Goal: Transaction & Acquisition: Purchase product/service

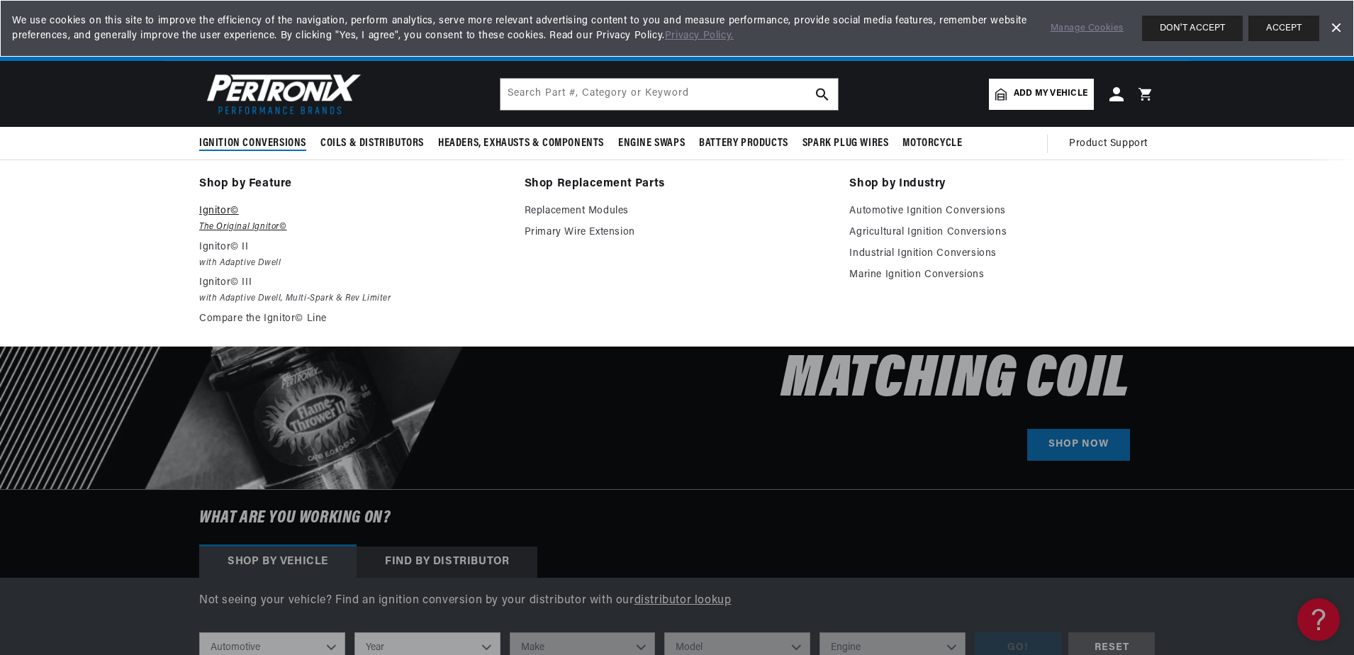
scroll to position [0, 885]
click at [238, 223] on em "The Original Ignitor©" at bounding box center [351, 227] width 305 height 15
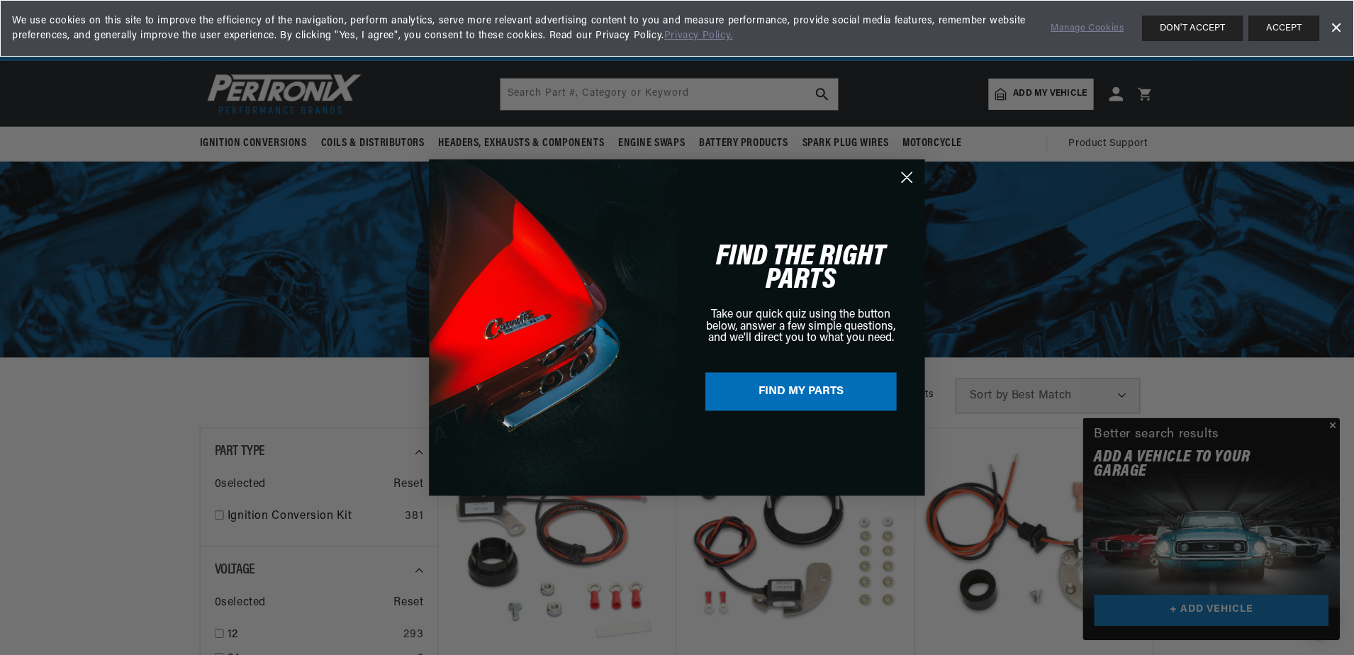
scroll to position [0, 885]
click at [901, 176] on circle "Close dialog" at bounding box center [907, 176] width 23 height 23
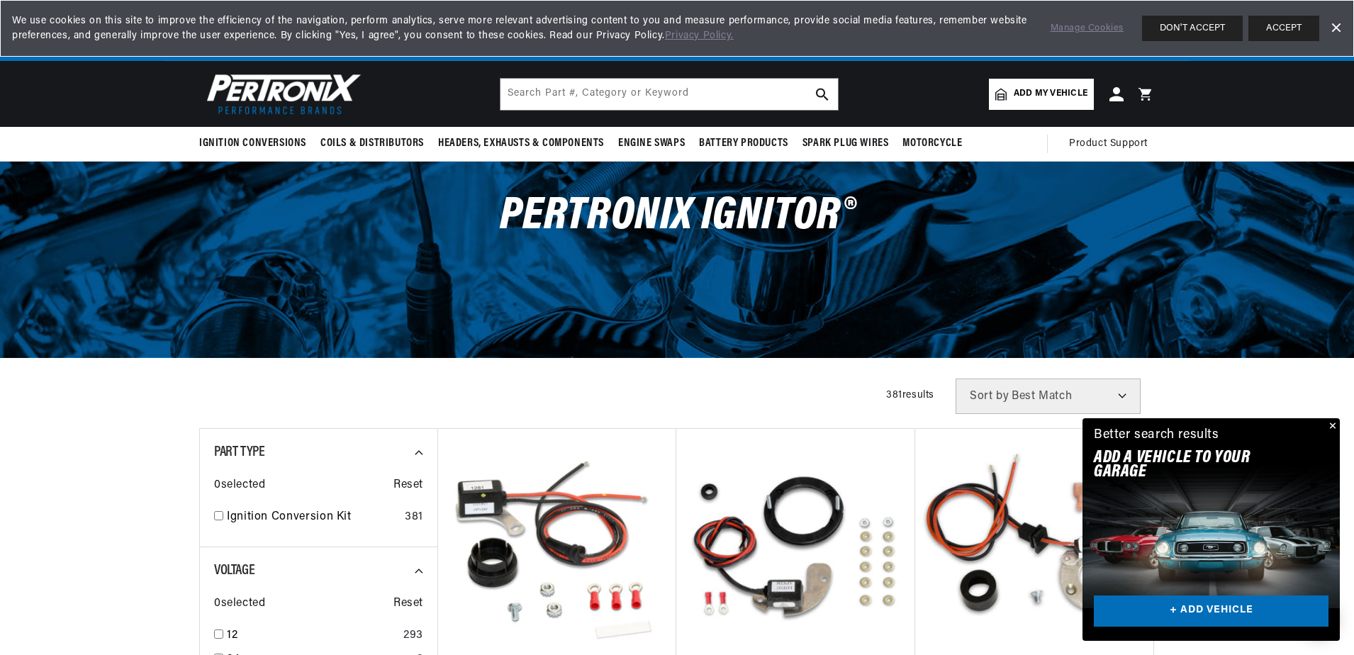
click at [1330, 425] on button "Close" at bounding box center [1330, 426] width 17 height 17
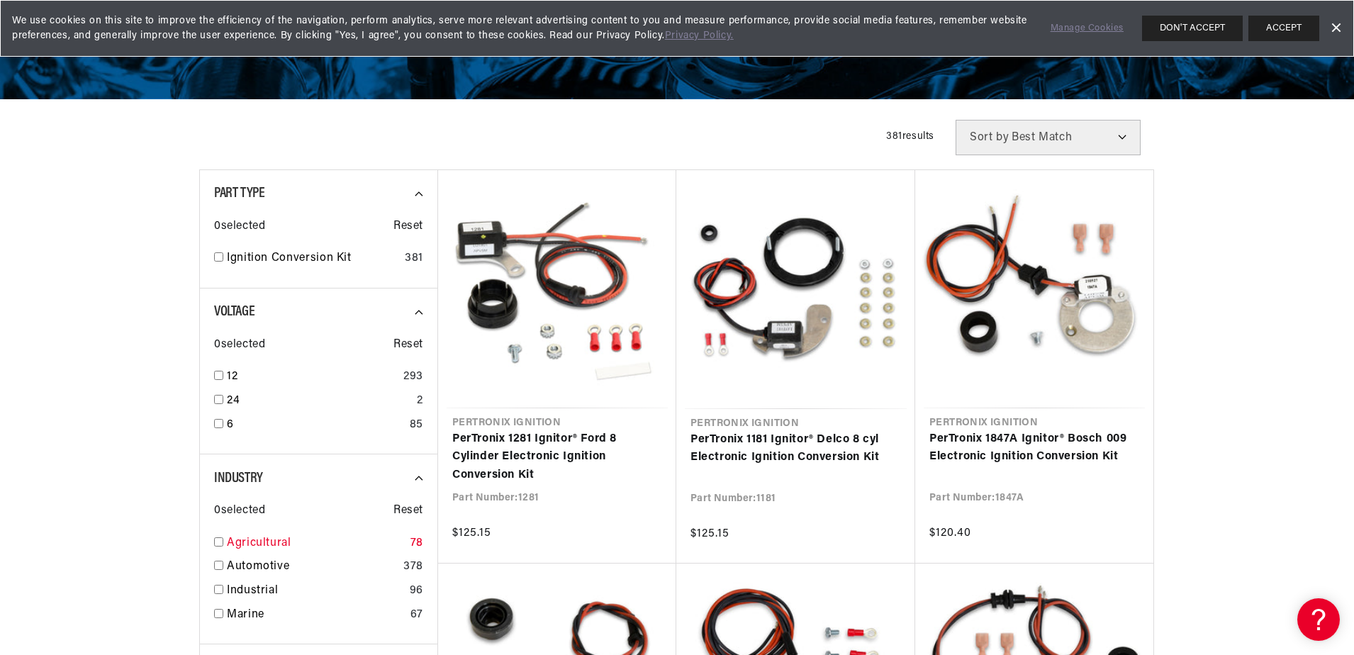
scroll to position [283, 0]
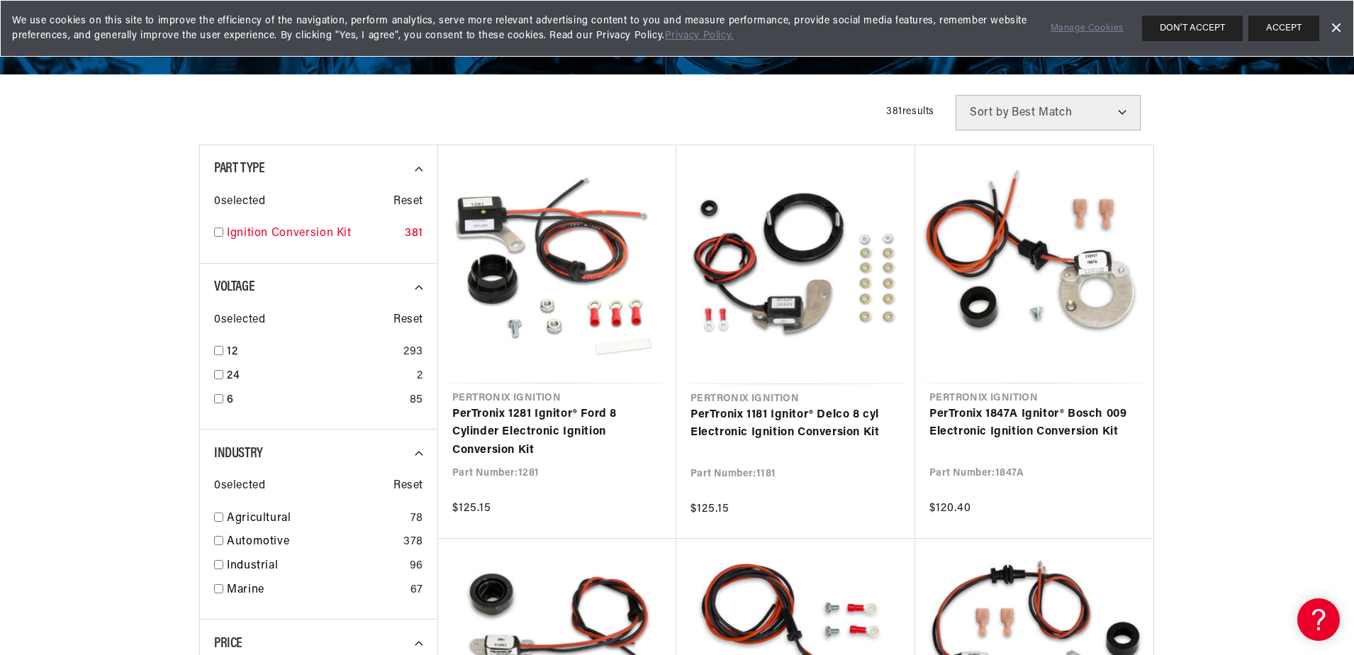
click at [219, 230] on input "checkbox" at bounding box center [218, 231] width 9 height 9
checkbox input "true"
click at [218, 348] on input "checkbox" at bounding box center [218, 350] width 9 height 9
checkbox input "true"
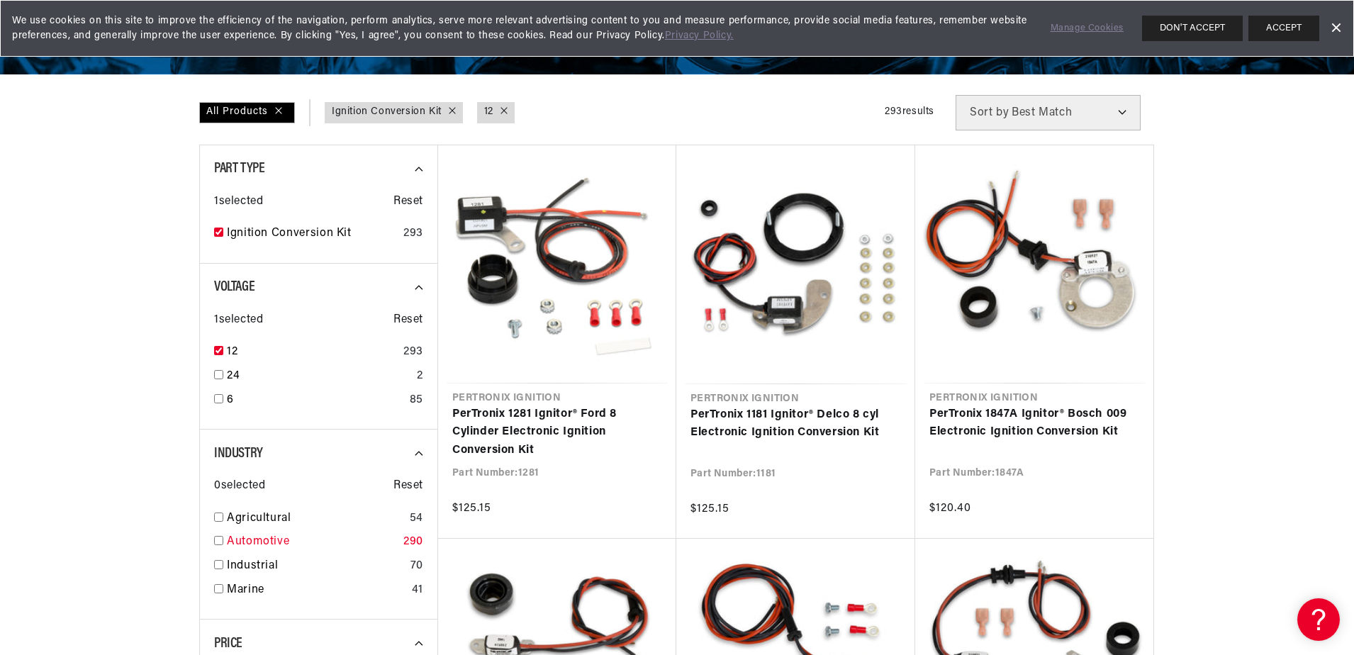
click at [220, 541] on input "checkbox" at bounding box center [218, 540] width 9 height 9
checkbox input "true"
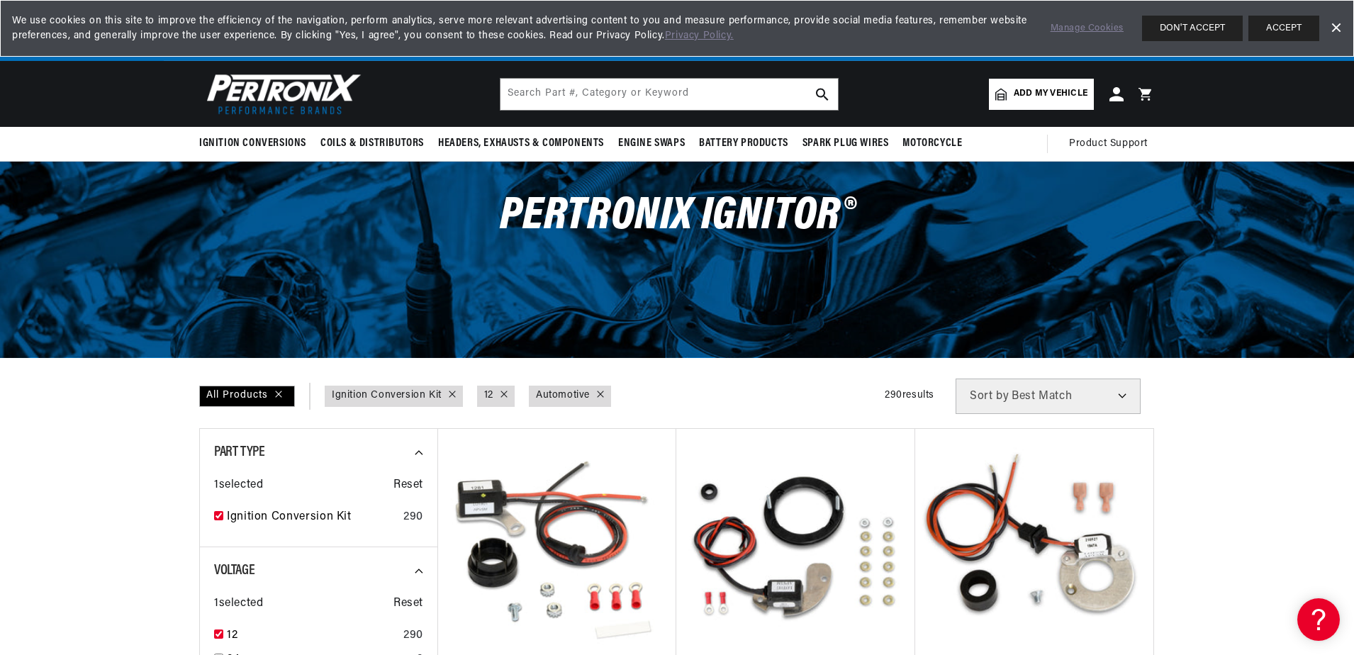
scroll to position [0, 1770]
click at [1060, 92] on span "Add my vehicle" at bounding box center [1050, 93] width 74 height 13
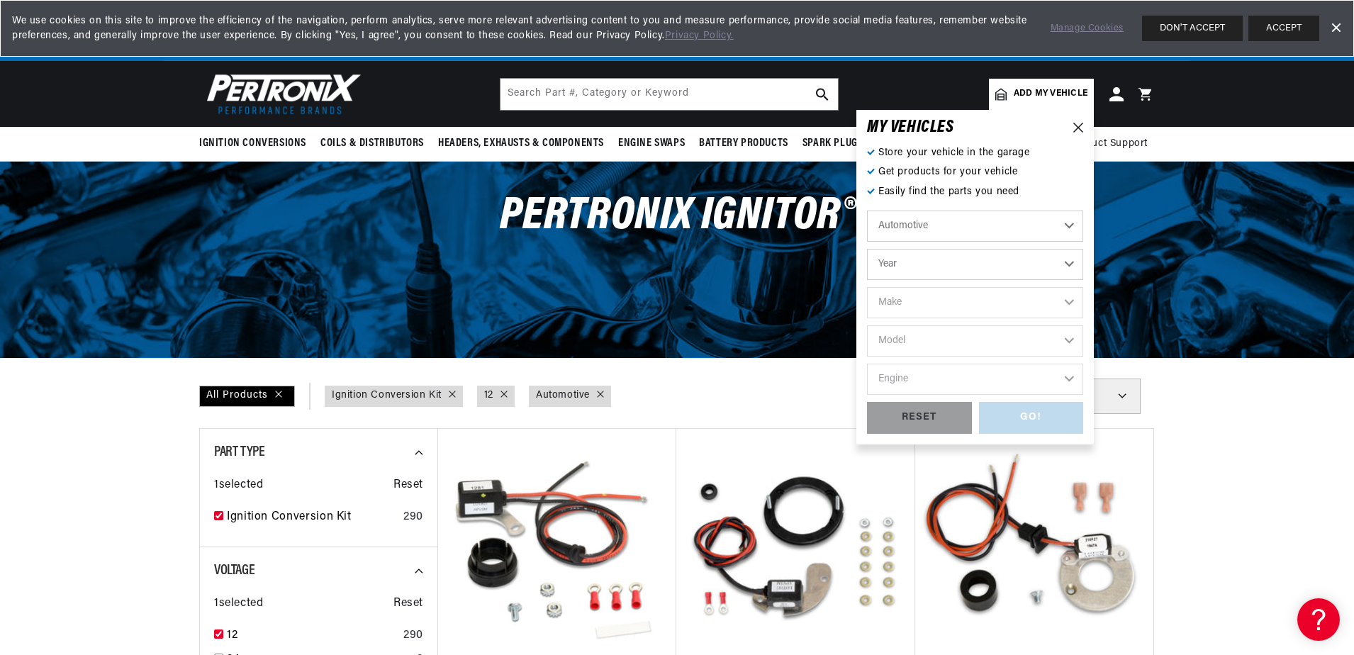
scroll to position [0, 8]
click at [1016, 215] on select "Automotive Agricultural Industrial Marine Motorcycle" at bounding box center [975, 225] width 216 height 31
click at [1009, 257] on select "Year 2022 2021 2020 2019 2018 2017 2016 2015 2014 2013 2012 2011 2010 2009 2008…" at bounding box center [975, 264] width 216 height 31
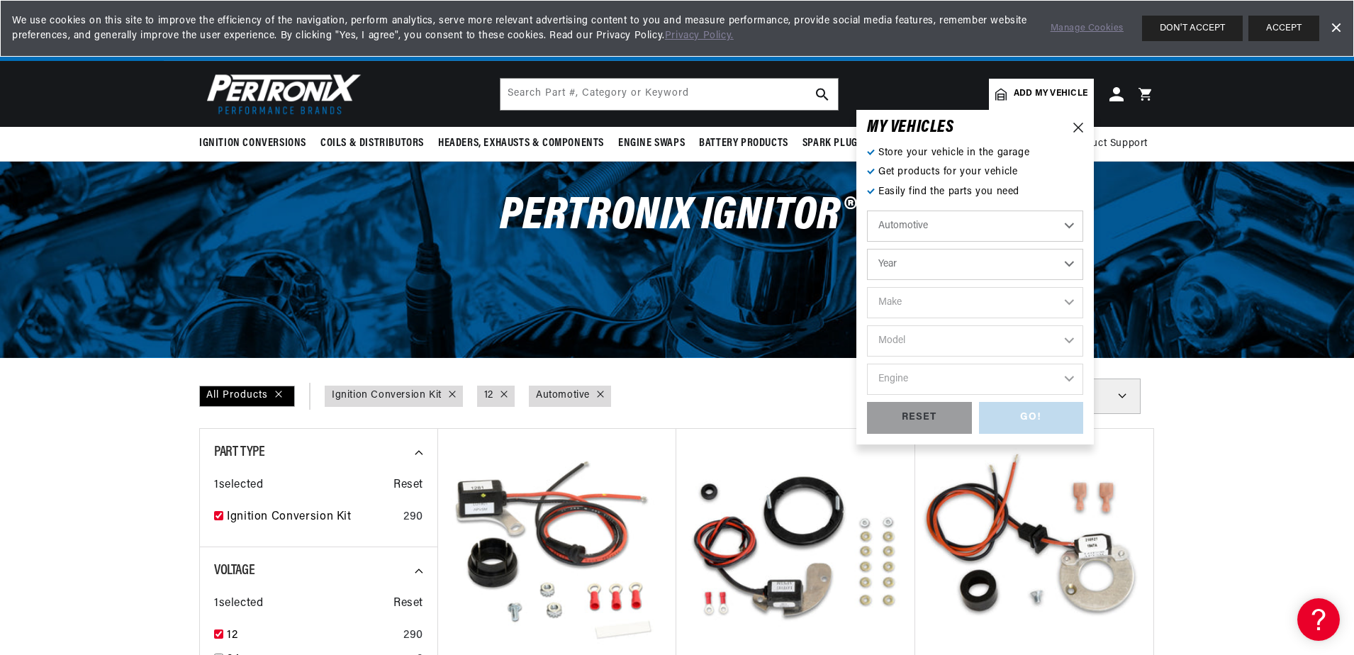
select select "1976"
click at [867, 249] on select "Year 2022 2021 2020 2019 2018 2017 2016 2015 2014 2013 2012 2011 2010 2009 2008…" at bounding box center [975, 264] width 216 height 31
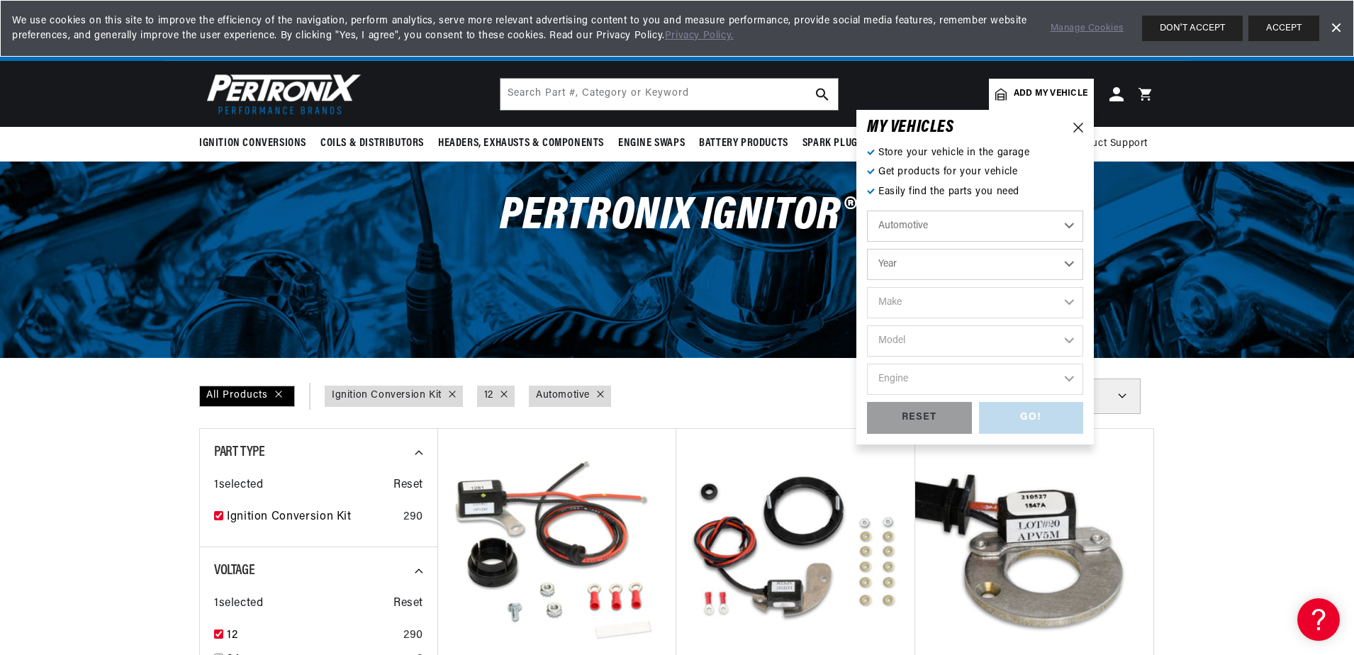
select select "1976"
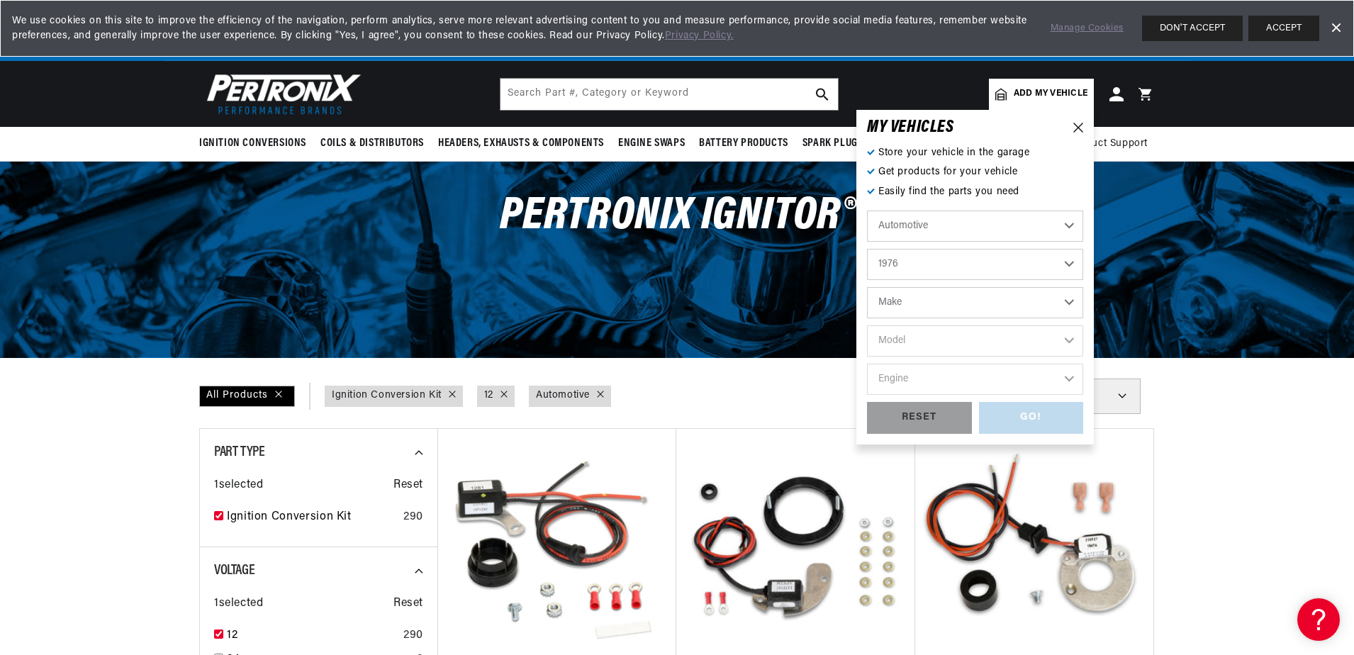
click at [946, 303] on select "Make Alfa Romeo American Motors Audi Avanti BMW Buick Cadillac Checker Chevrole…" at bounding box center [975, 302] width 216 height 31
select select "Dodge"
click at [867, 287] on select "Make Alfa Romeo American Motors Audi Avanti BMW Buick Cadillac Checker Chevrole…" at bounding box center [975, 302] width 216 height 31
select select "Dodge"
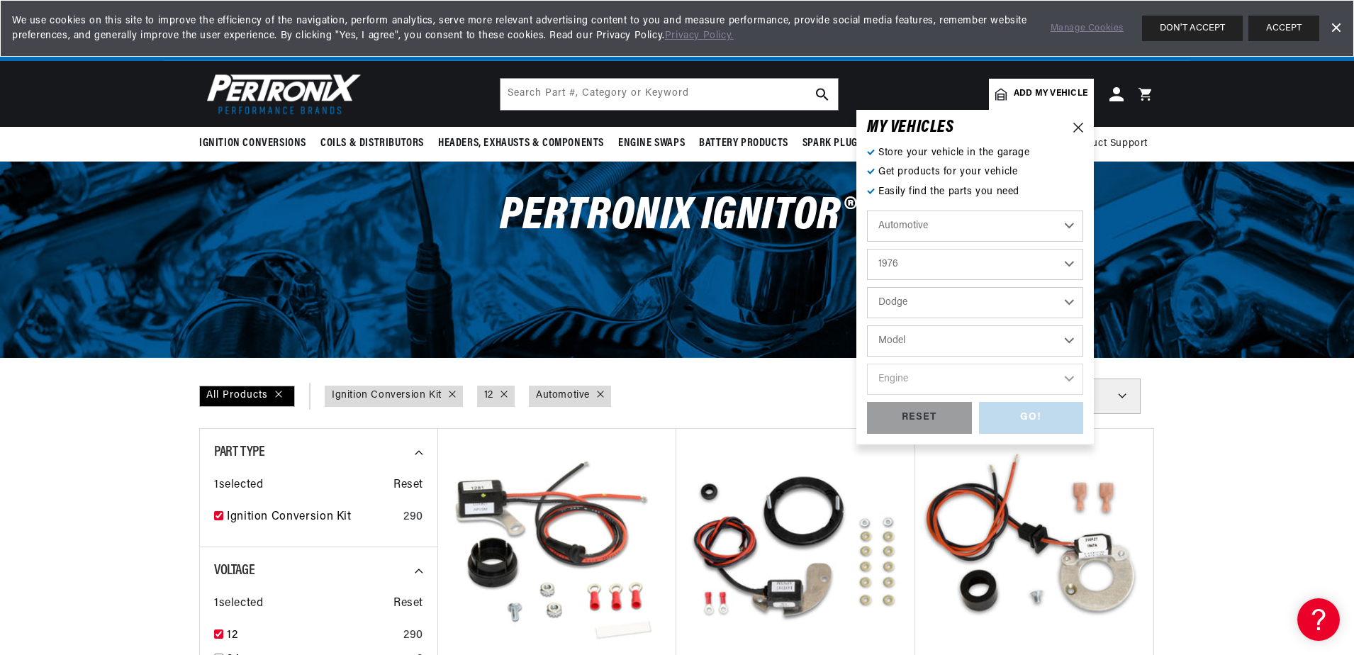
click at [948, 339] on select "Model Aspen B100 B200 B300 CB300 Charger Coronet D100 D200 D300 Dart Monaco Ram…" at bounding box center [975, 340] width 216 height 31
select select "Aspen"
click at [867, 325] on select "Model Aspen B100 B200 B300 CB300 Charger Coronet D100 D200 D300 Dart Monaco Ram…" at bounding box center [975, 340] width 216 height 31
select select "Aspen"
click at [960, 376] on select "Engine 225cid / 3.7L 318cid / 5.2L 360cid / 5.9L" at bounding box center [975, 379] width 216 height 31
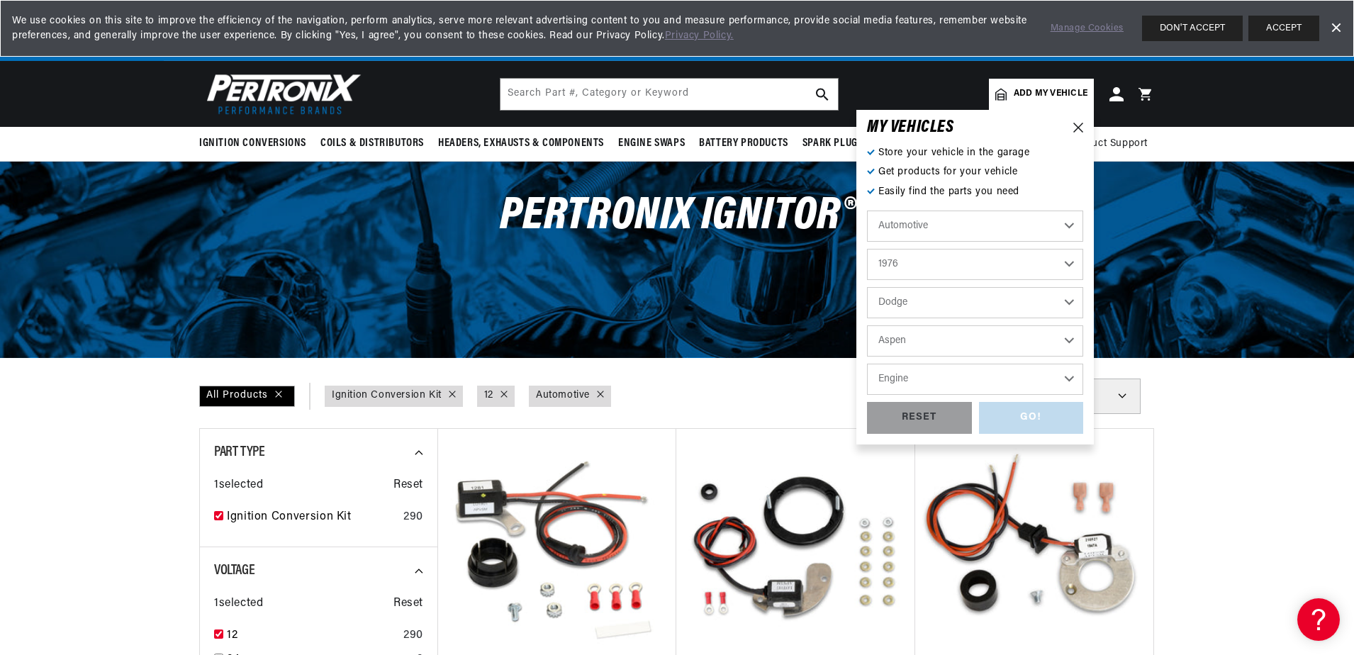
select select "318cid-5.2L"
click at [867, 364] on select "Engine 225cid / 3.7L 318cid / 5.2L 360cid / 5.9L" at bounding box center [975, 379] width 216 height 31
select select "318cid-5.2L"
click at [1018, 420] on div "GO!" at bounding box center [1031, 418] width 105 height 32
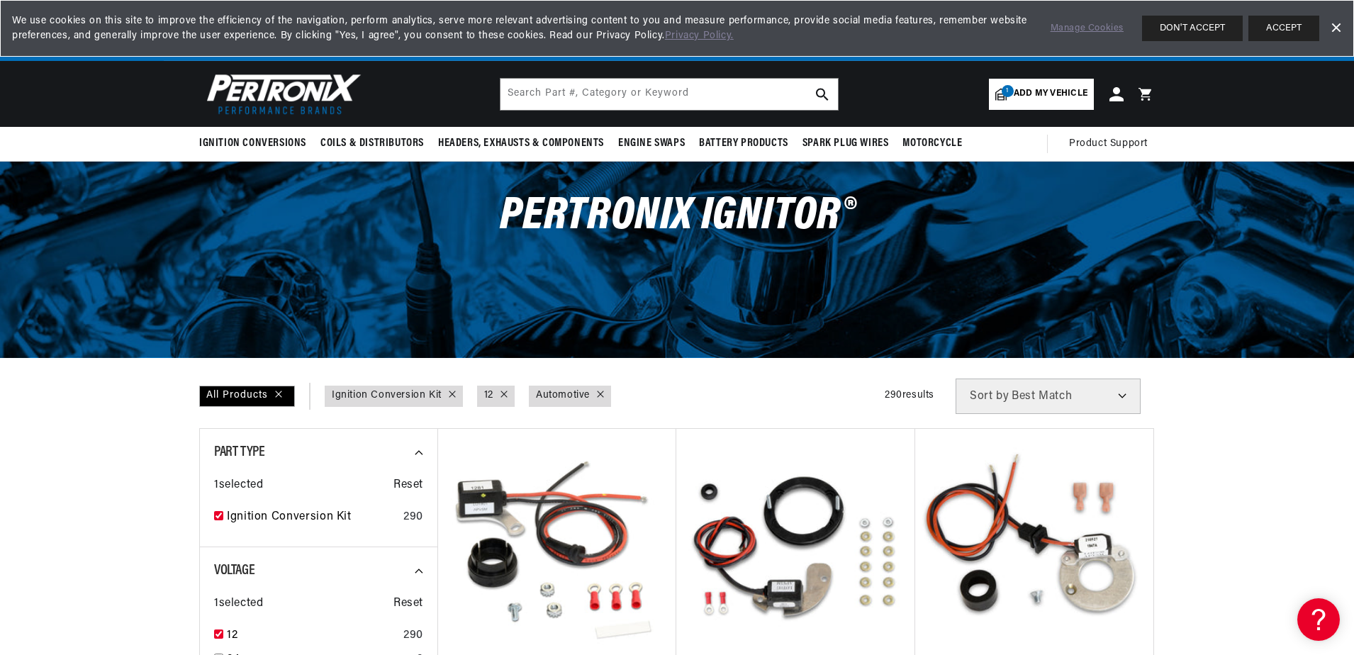
scroll to position [0, 1214]
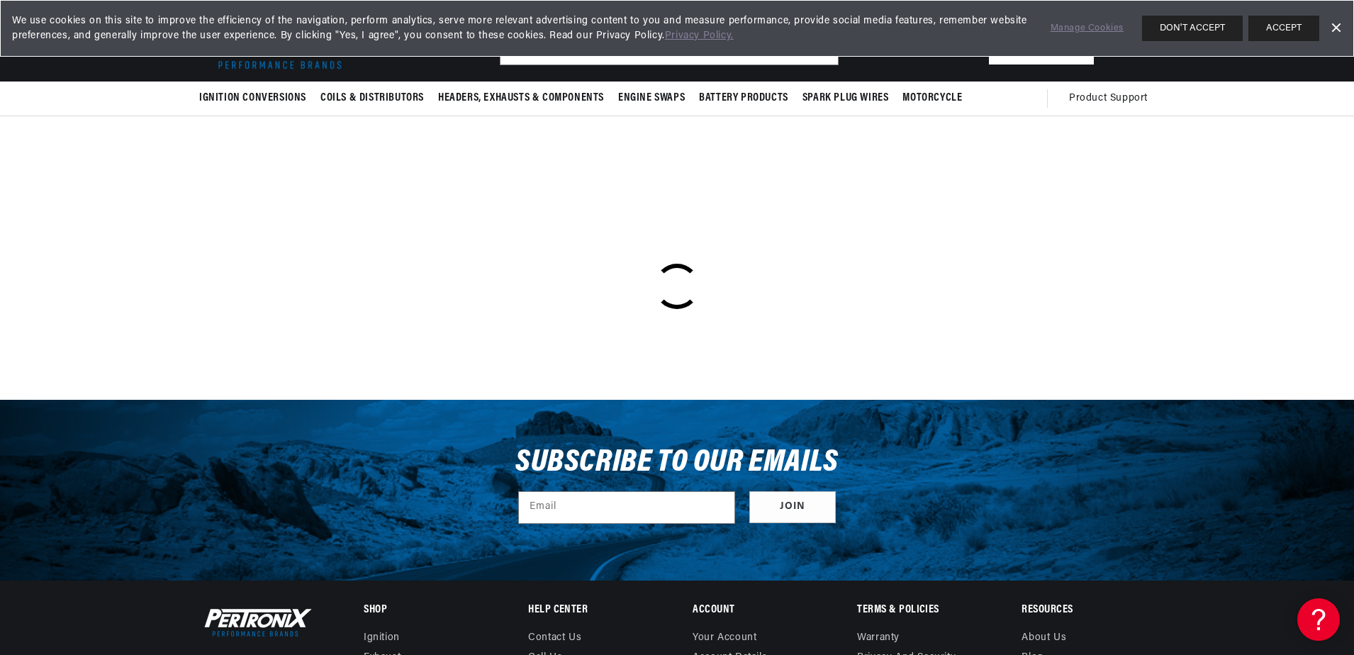
scroll to position [71, 0]
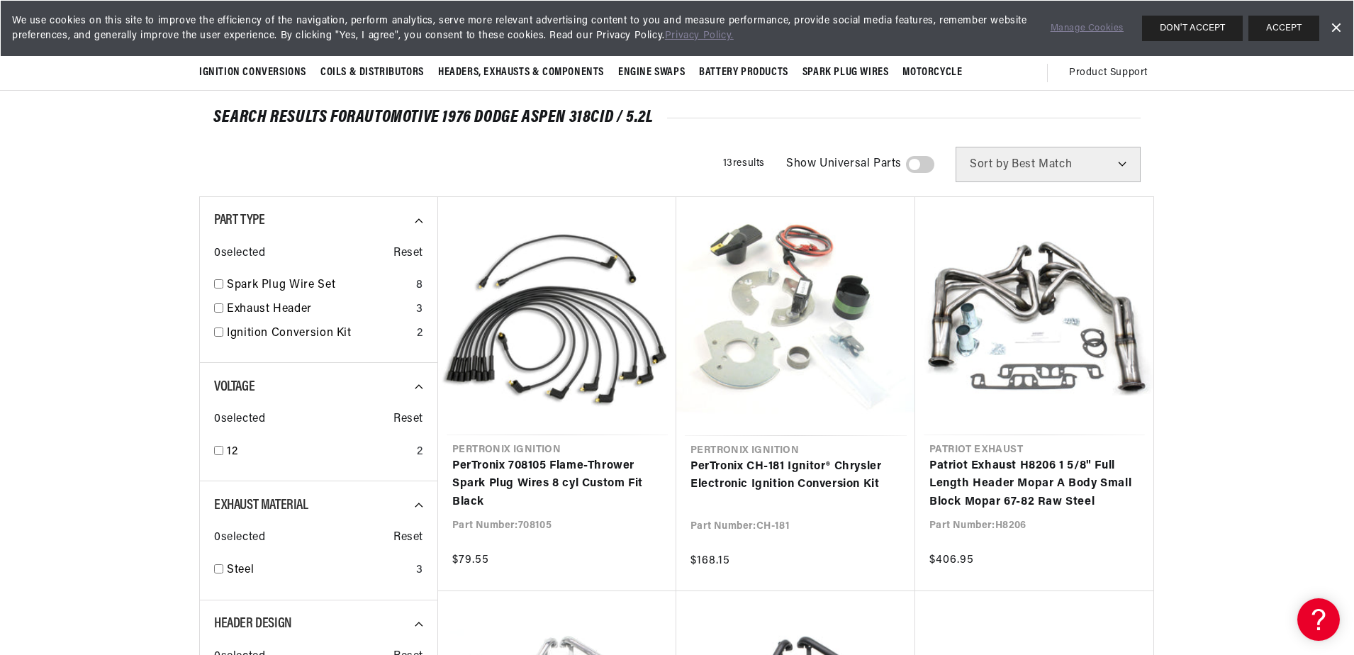
scroll to position [0, 885]
click at [222, 334] on input "checkbox" at bounding box center [218, 331] width 9 height 9
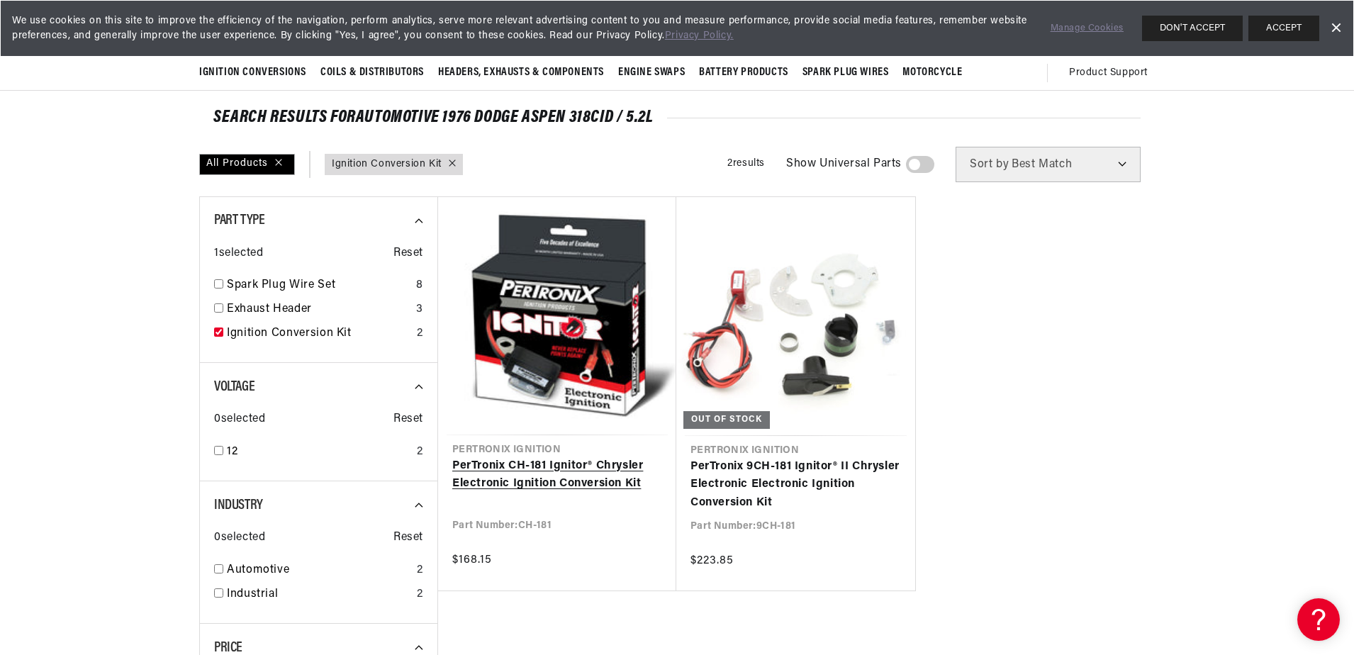
click at [585, 481] on link "PerTronix CH-181 Ignitor® Chrysler Electronic Ignition Conversion Kit" at bounding box center [557, 475] width 210 height 36
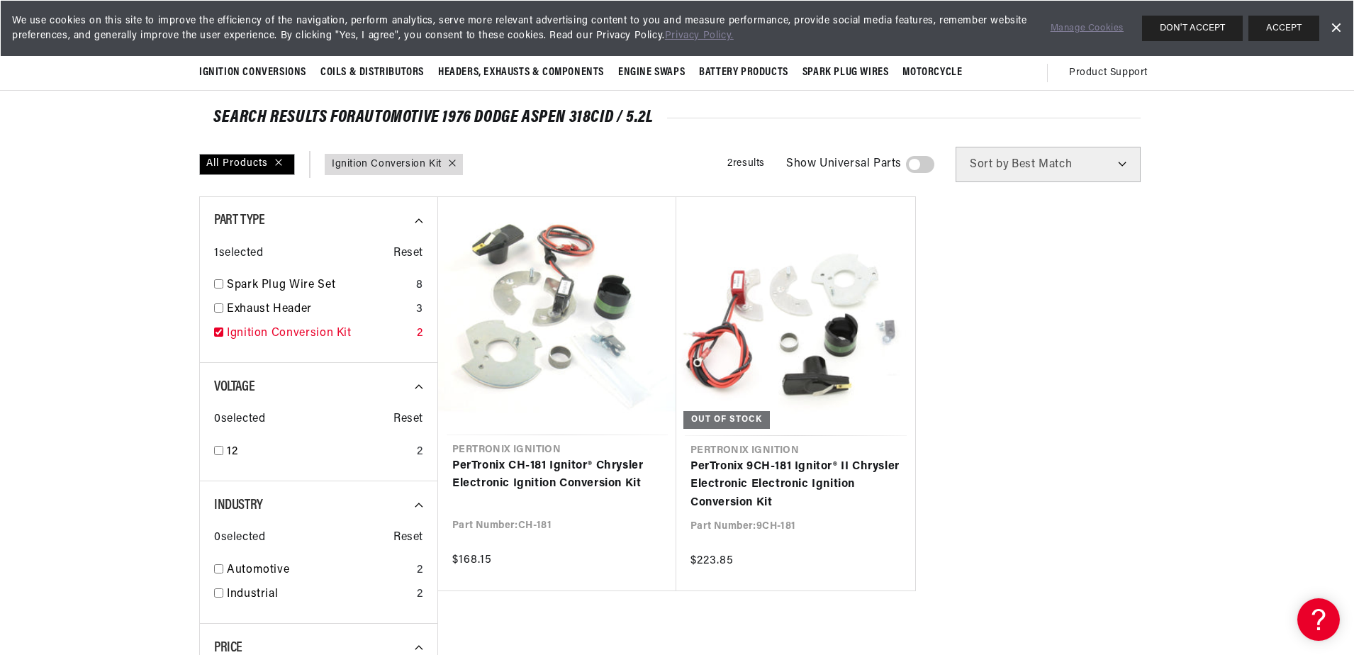
scroll to position [0, 1770]
click at [249, 162] on div "All Products" at bounding box center [247, 164] width 96 height 21
checkbox input "false"
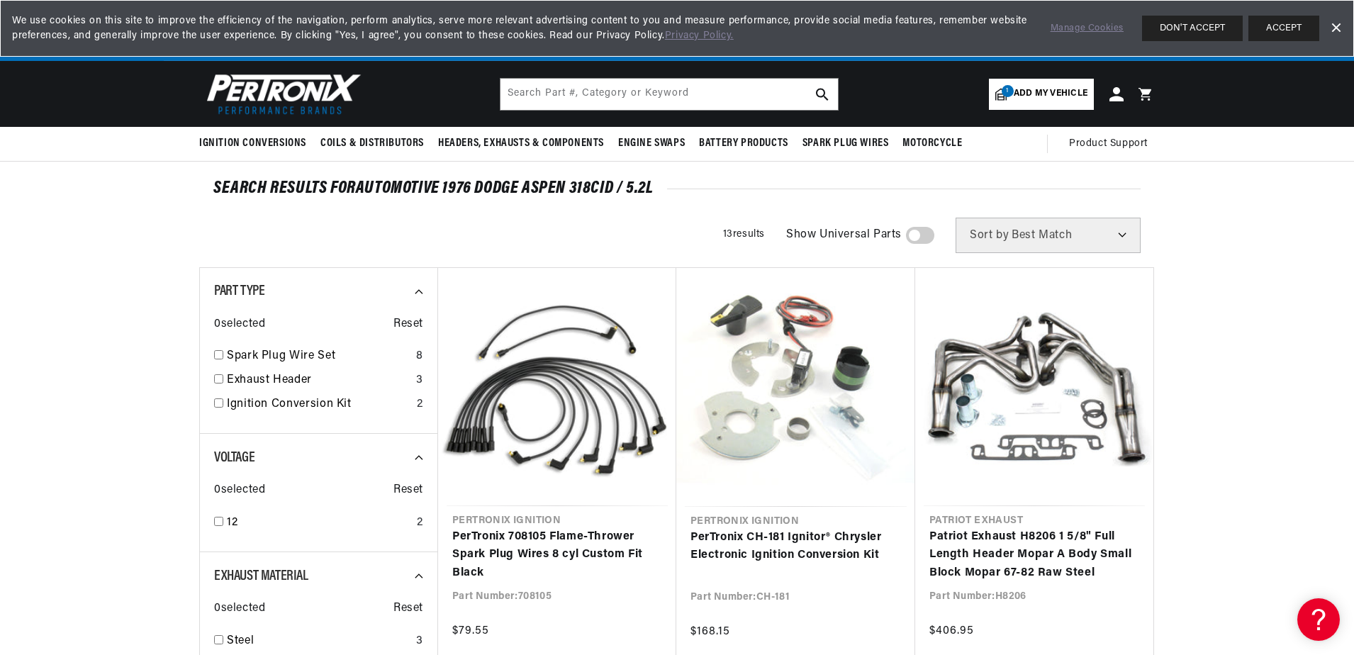
click at [319, 84] on img at bounding box center [280, 93] width 163 height 49
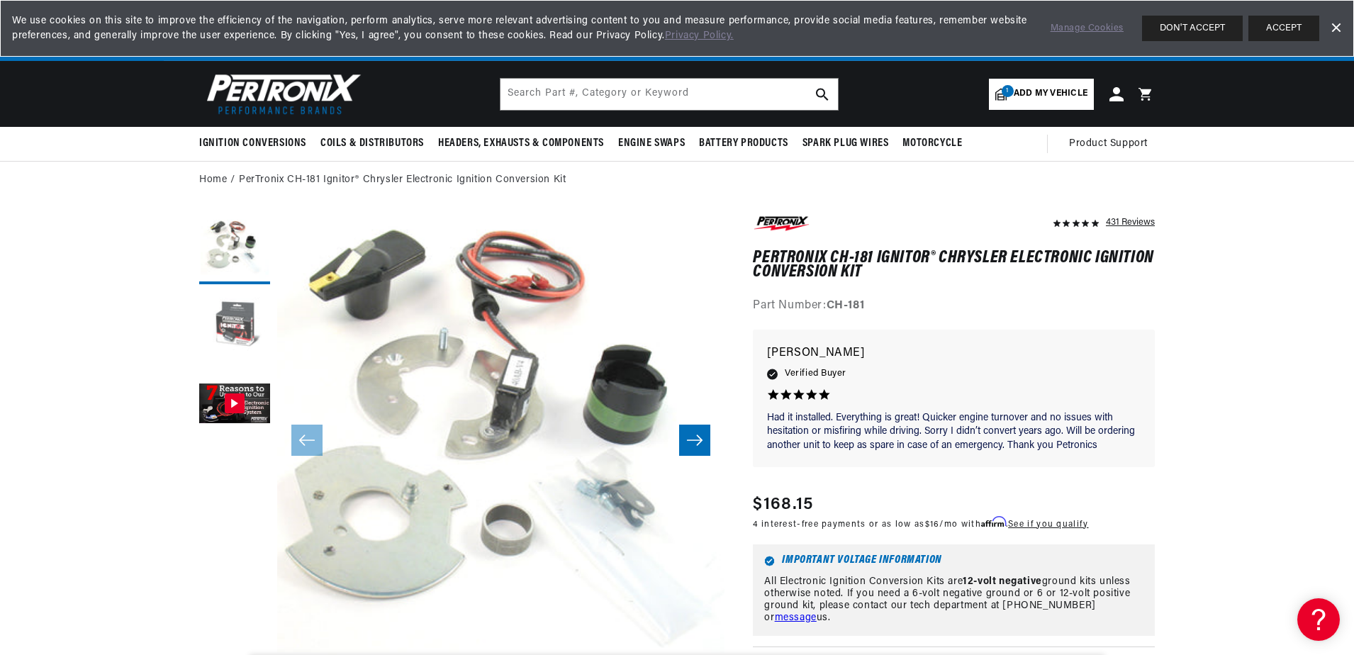
click at [225, 324] on button "Load image 2 in gallery view" at bounding box center [234, 326] width 71 height 71
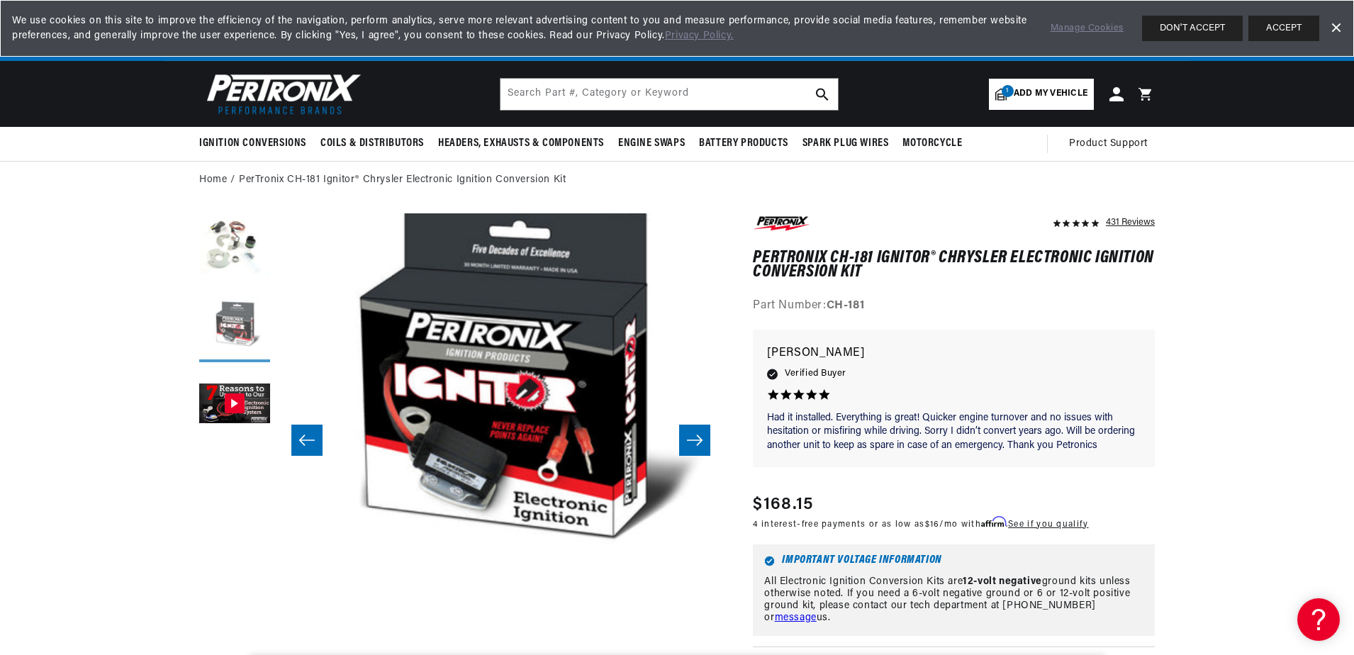
scroll to position [0, 885]
click at [219, 256] on button "Load image 1 in gallery view" at bounding box center [234, 248] width 71 height 71
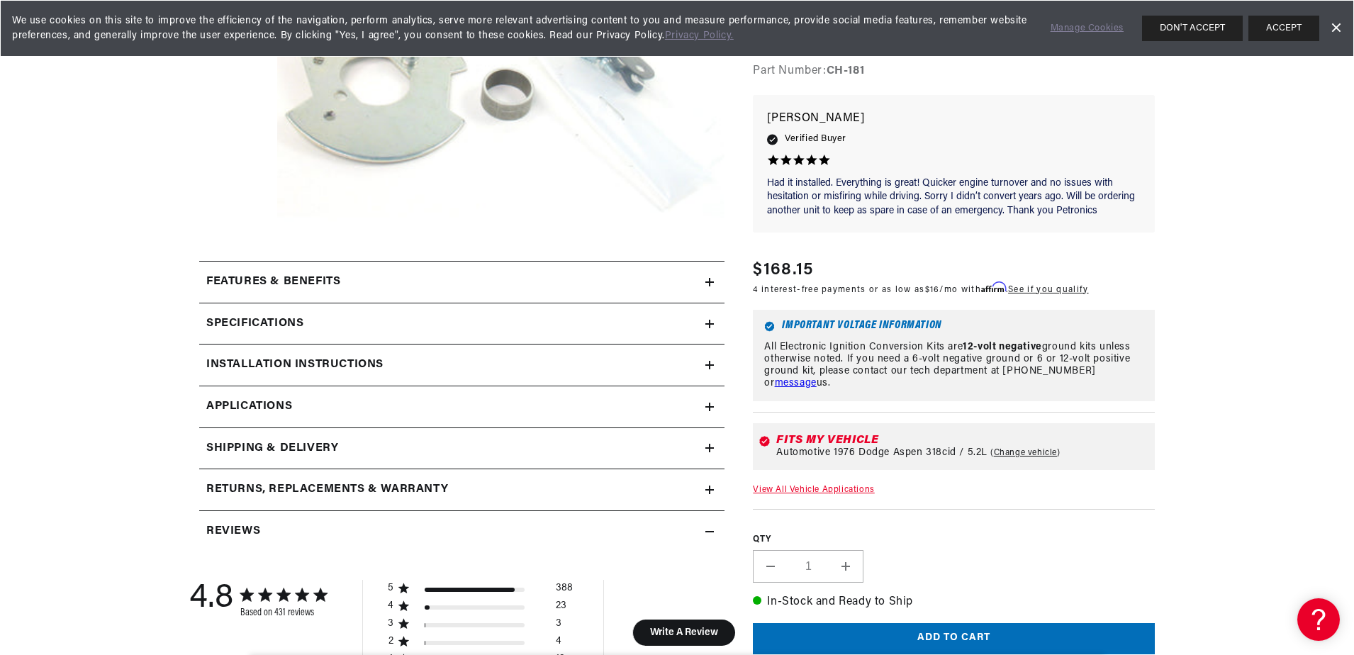
scroll to position [496, 0]
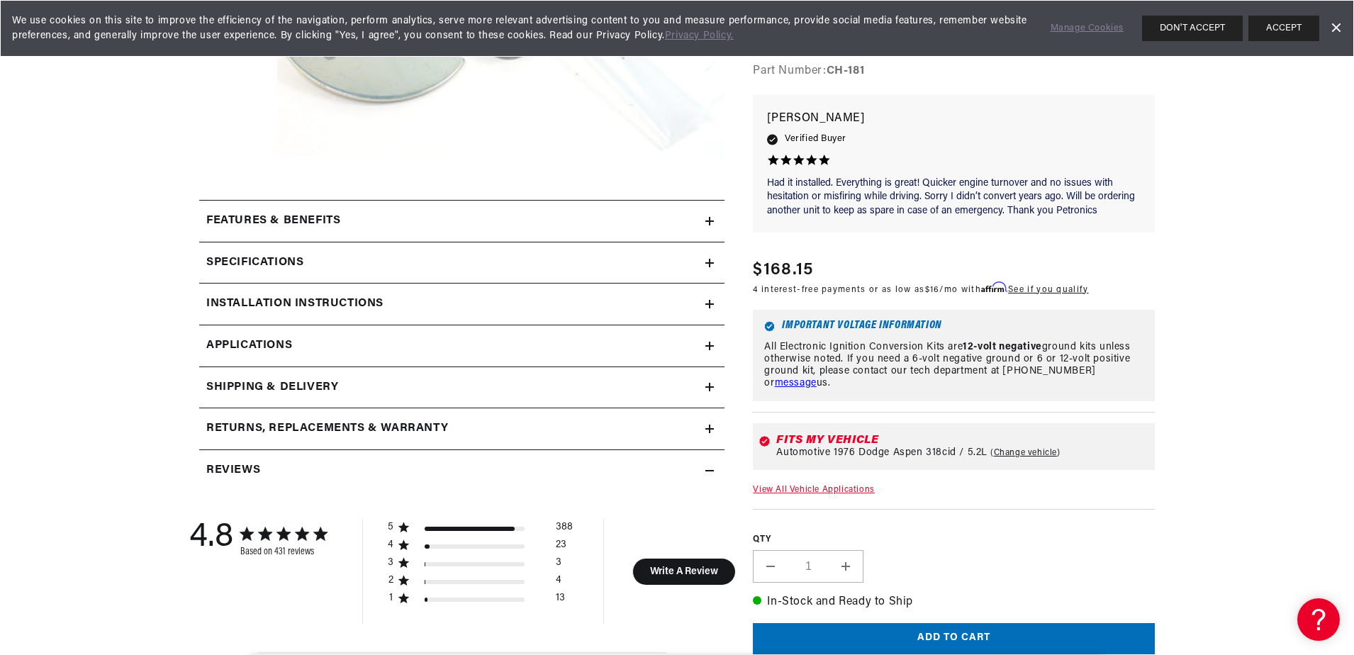
click at [709, 220] on icon at bounding box center [709, 221] width 9 height 9
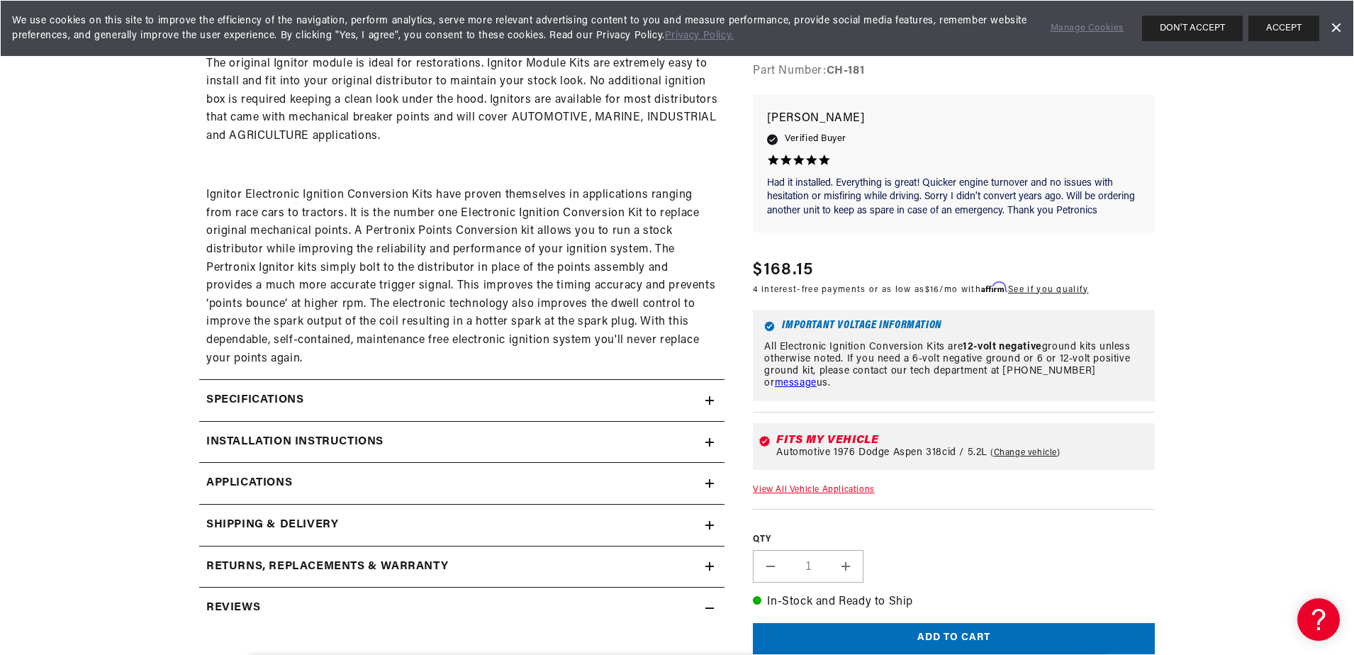
scroll to position [921, 0]
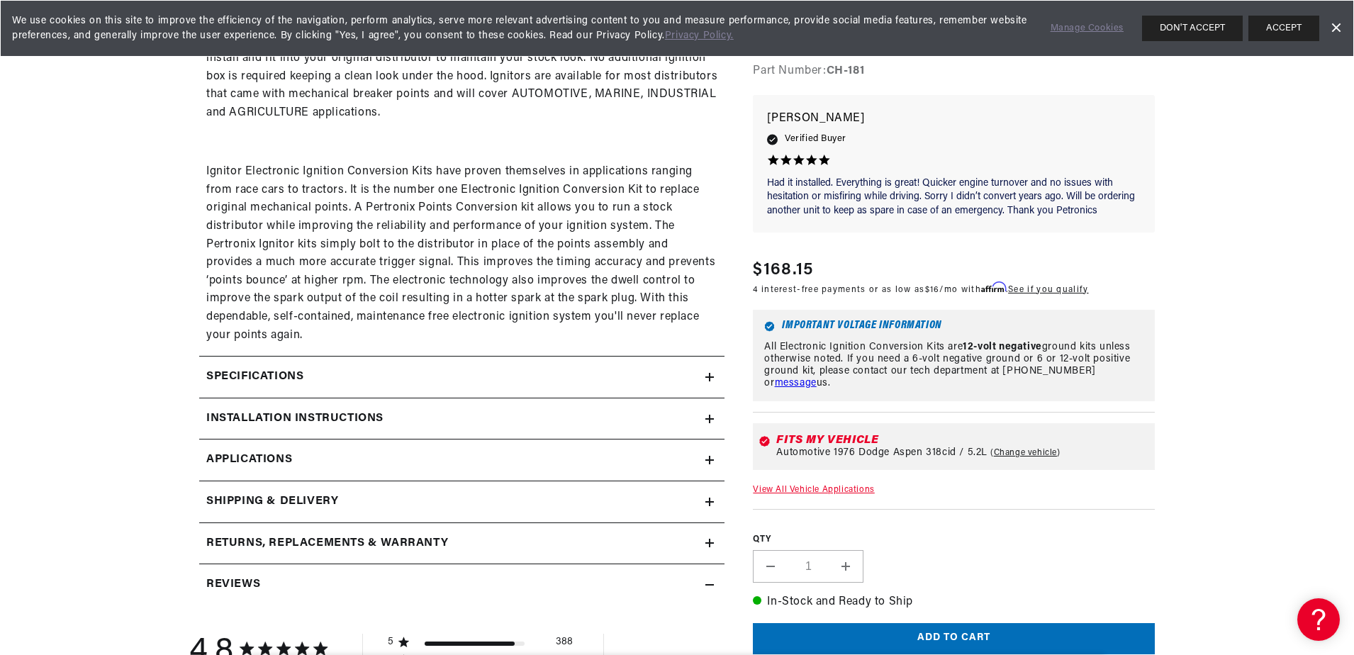
click at [705, 372] on div "Specifications" at bounding box center [452, 377] width 506 height 18
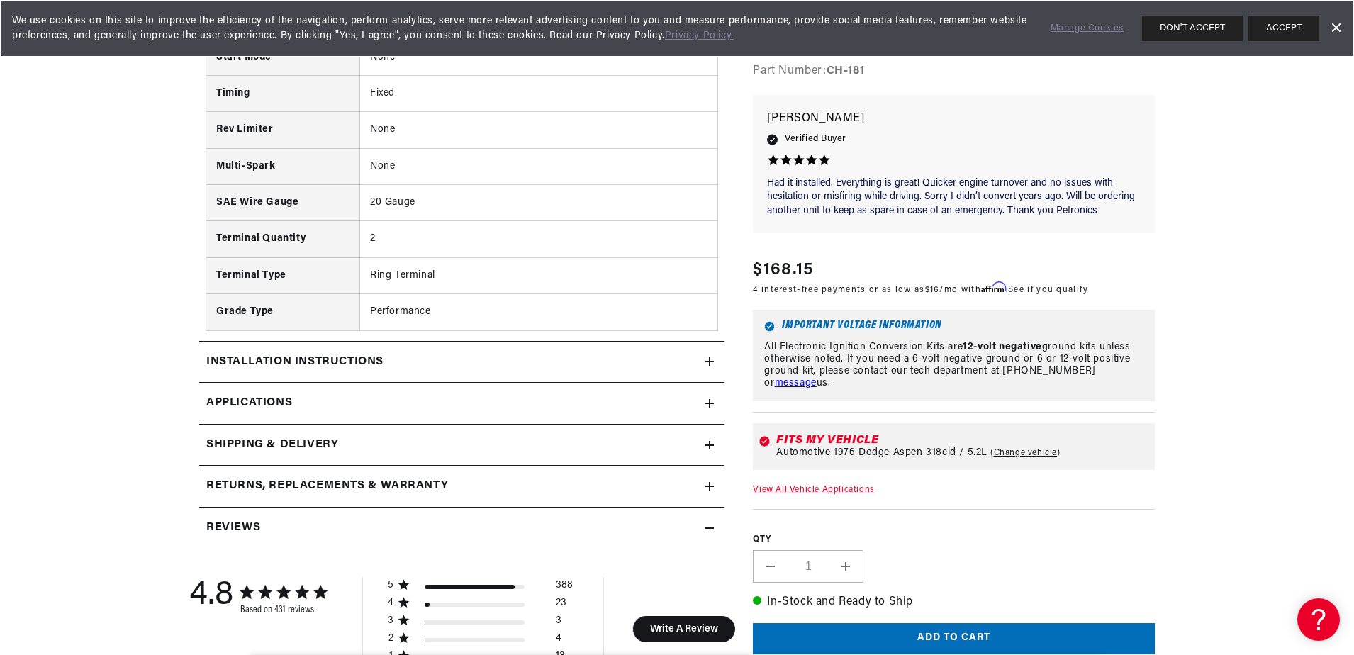
scroll to position [1559, 0]
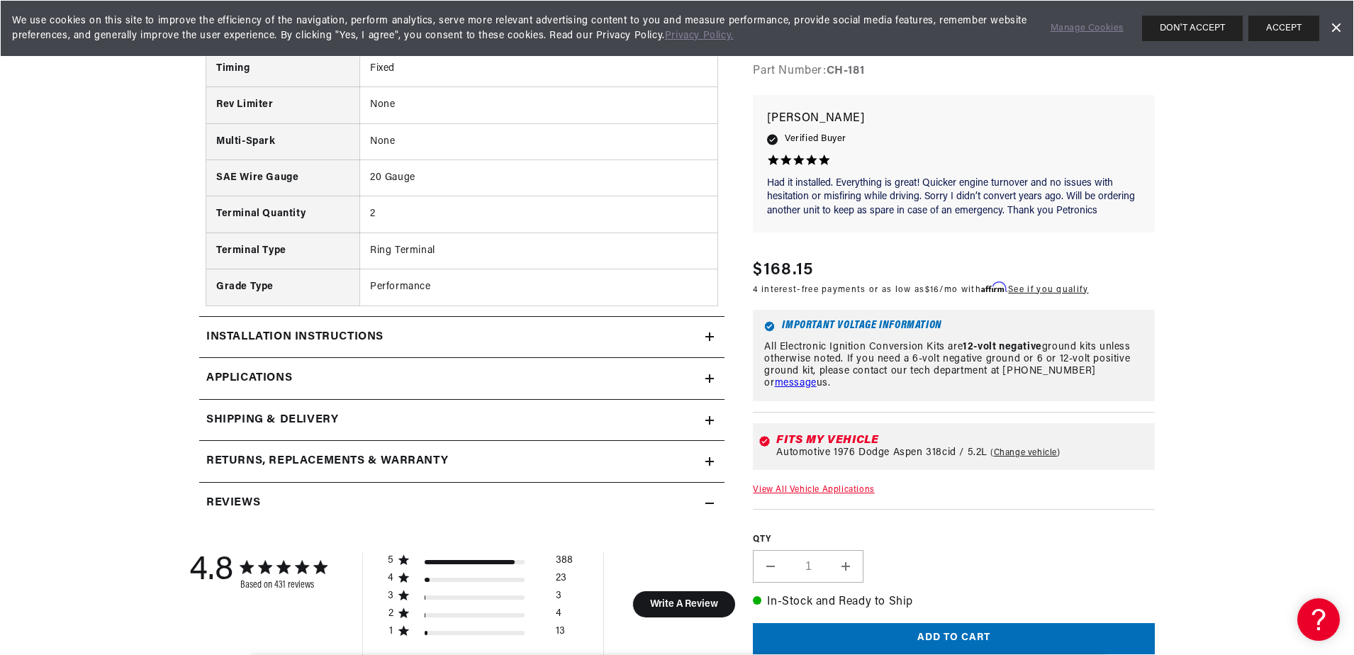
click at [709, 377] on icon at bounding box center [709, 378] width 0 height 9
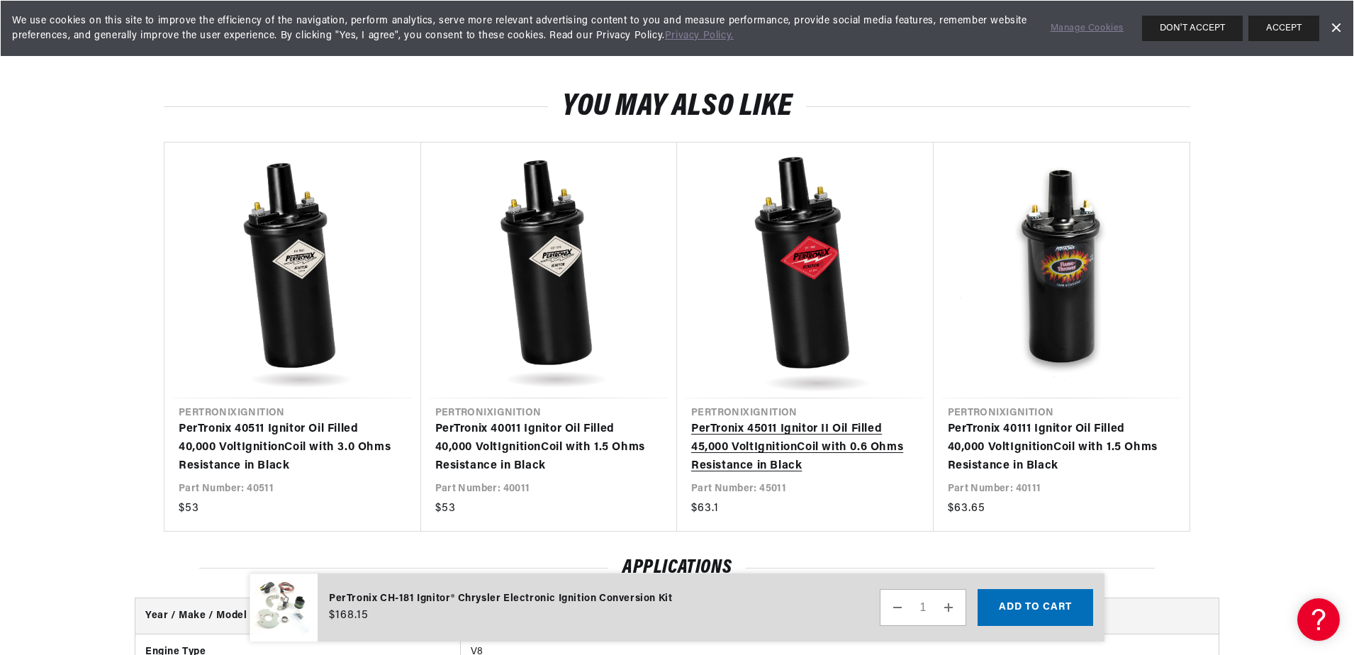
scroll to position [0, 101]
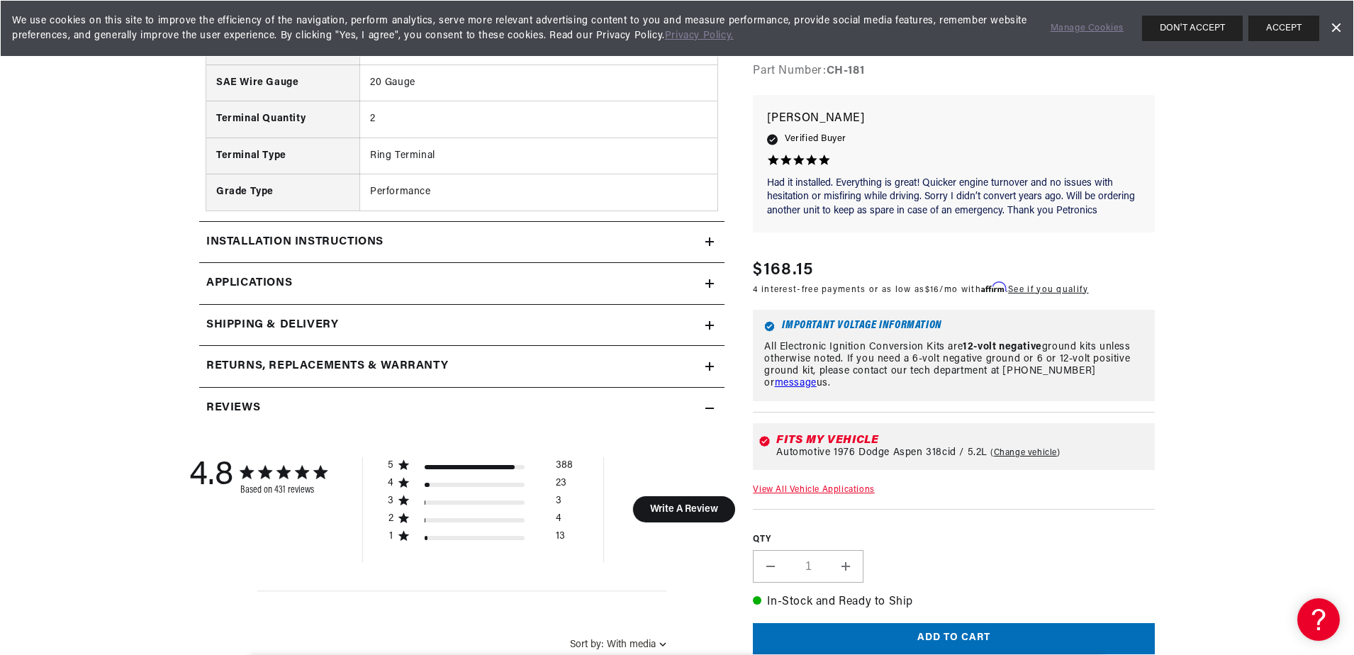
click at [709, 240] on icon at bounding box center [709, 241] width 0 height 9
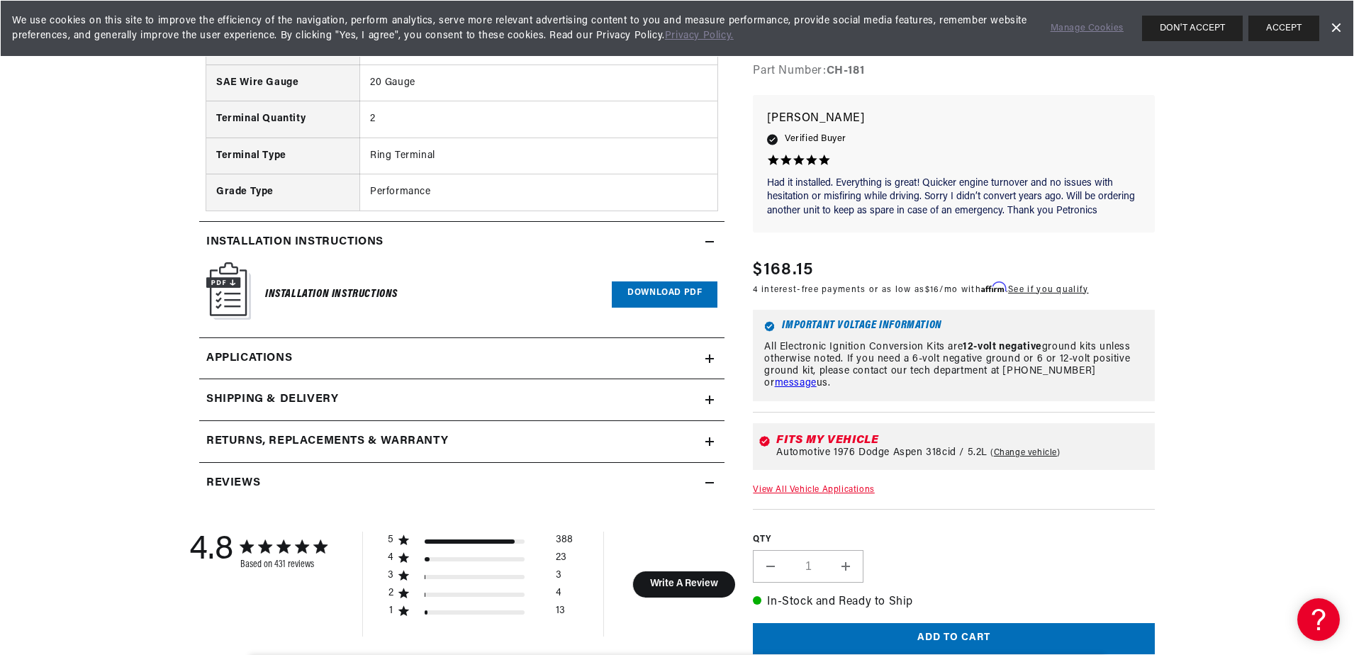
click at [639, 301] on link "Download PDF" at bounding box center [665, 294] width 106 height 26
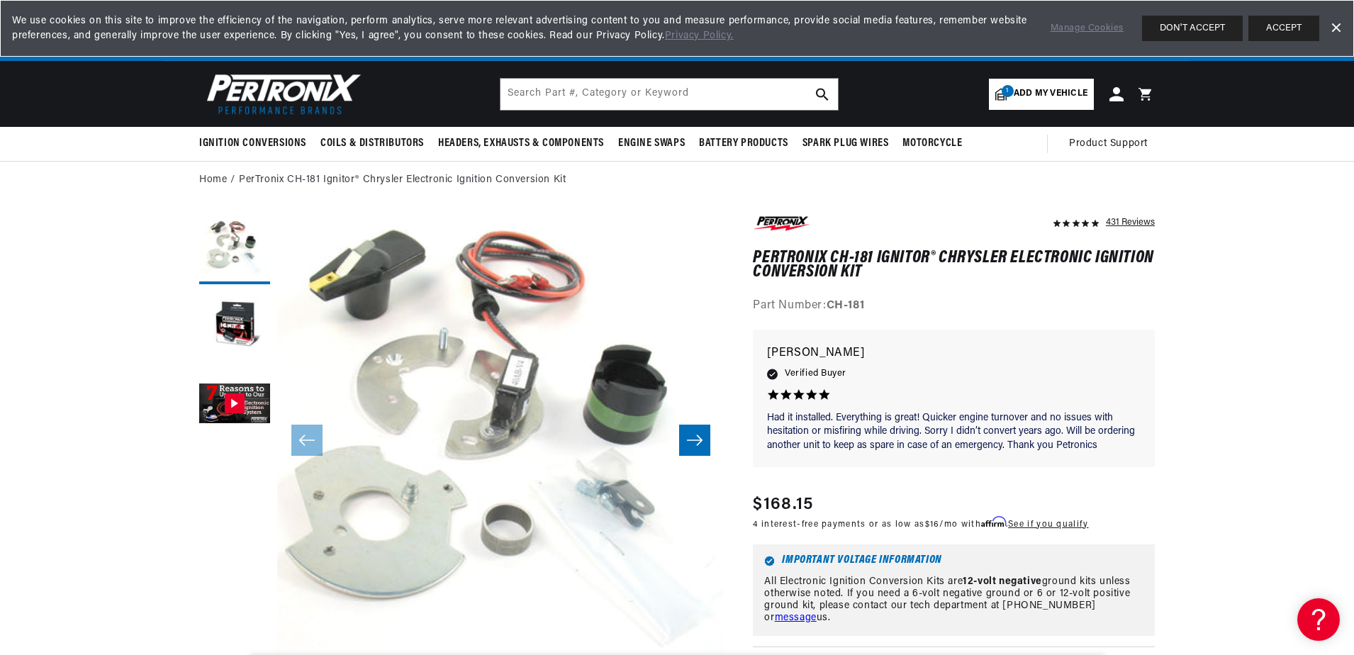
scroll to position [0, 885]
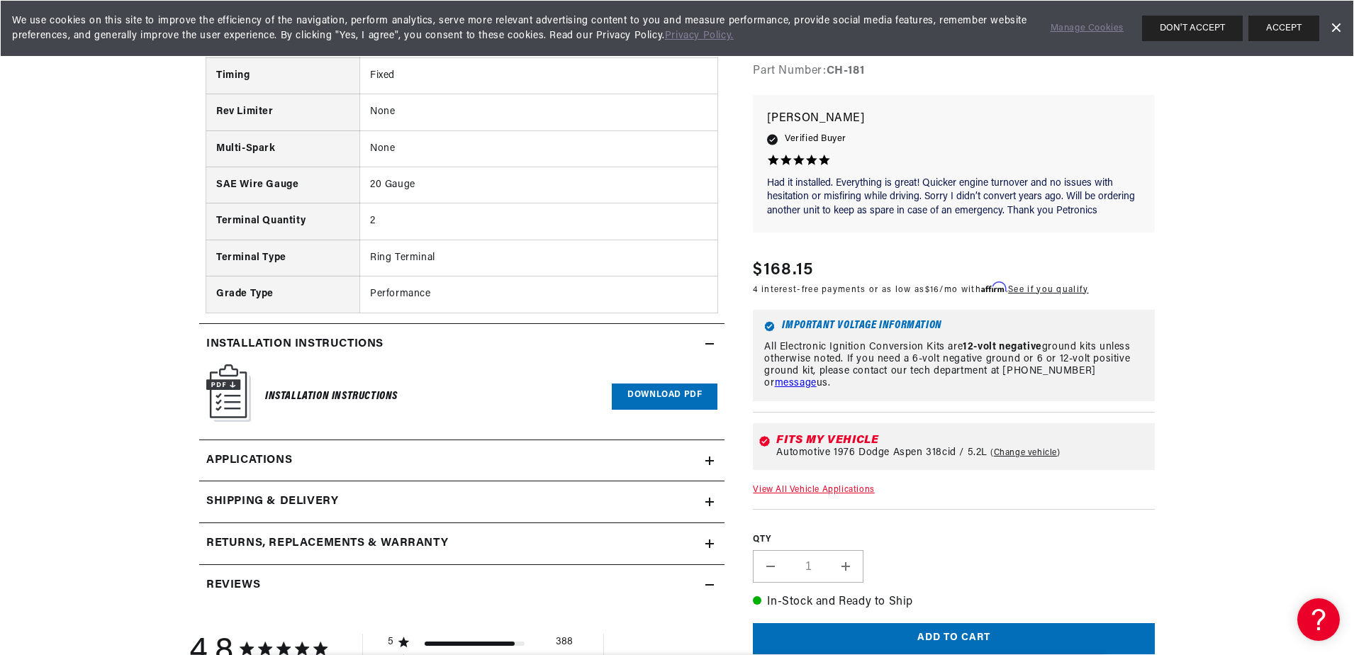
scroll to position [1559, 0]
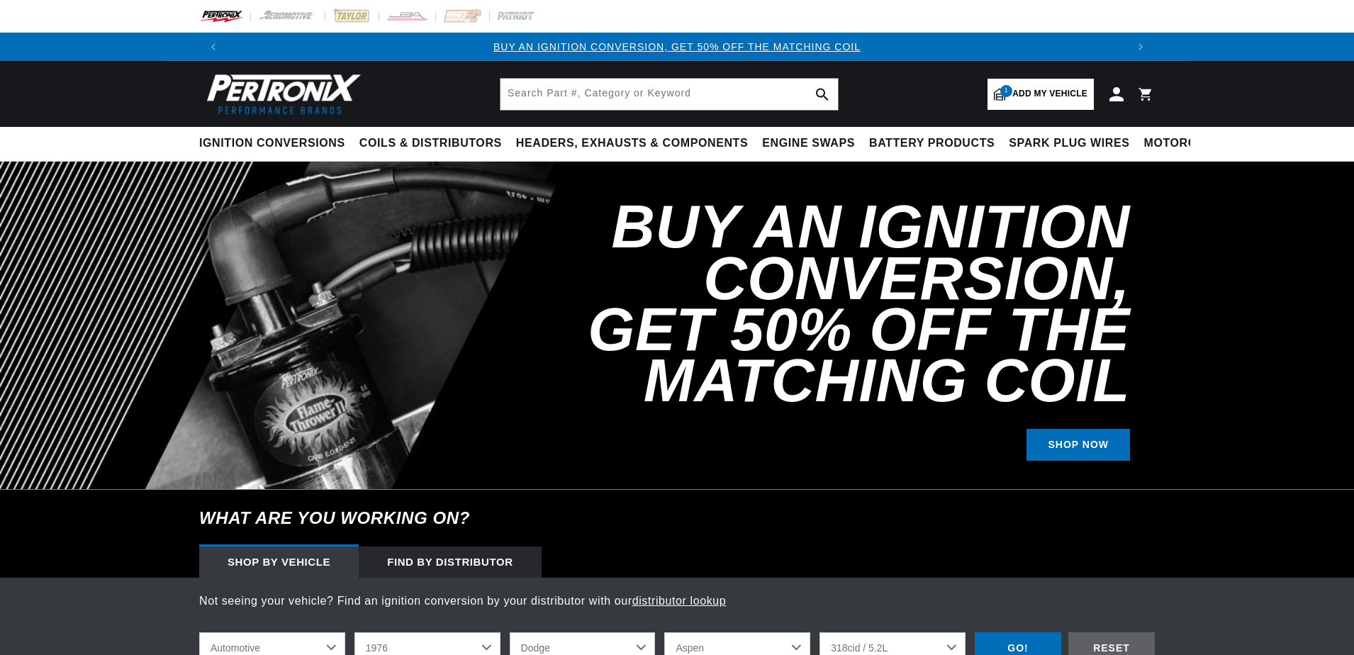
select select "1976"
select select "Dodge"
select select "318cid-5.2L"
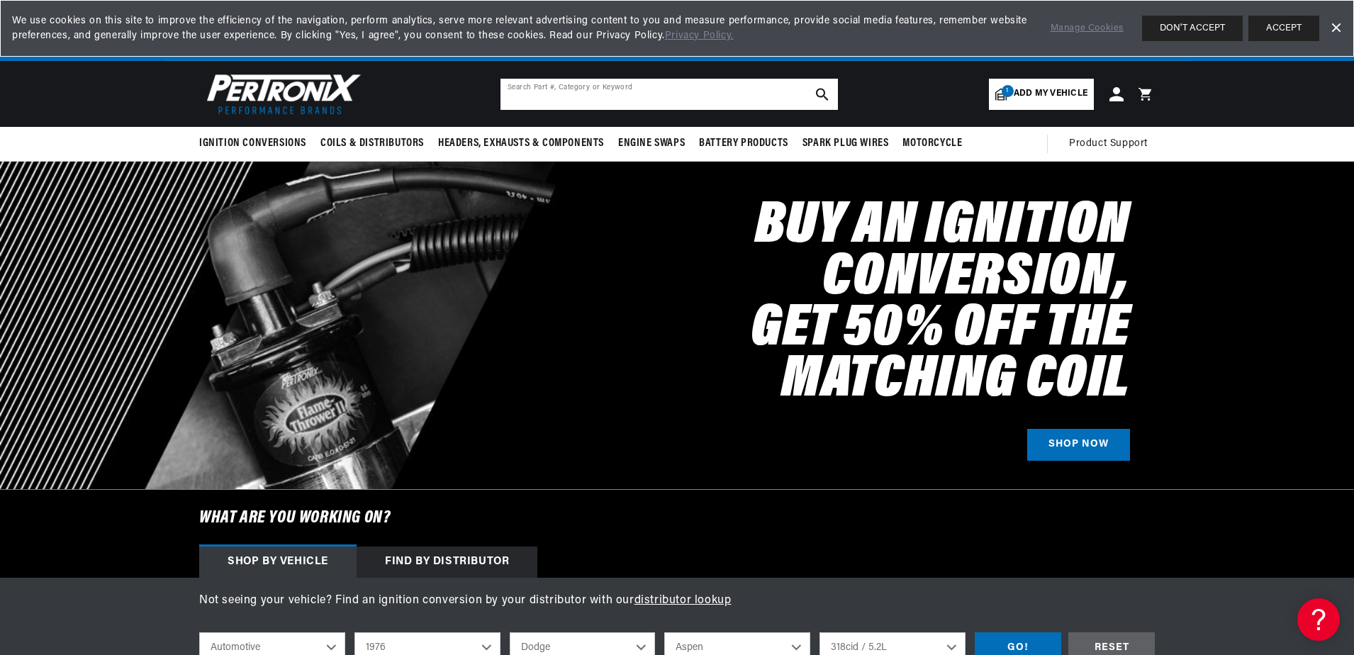
click at [695, 91] on input "text" at bounding box center [668, 94] width 337 height 31
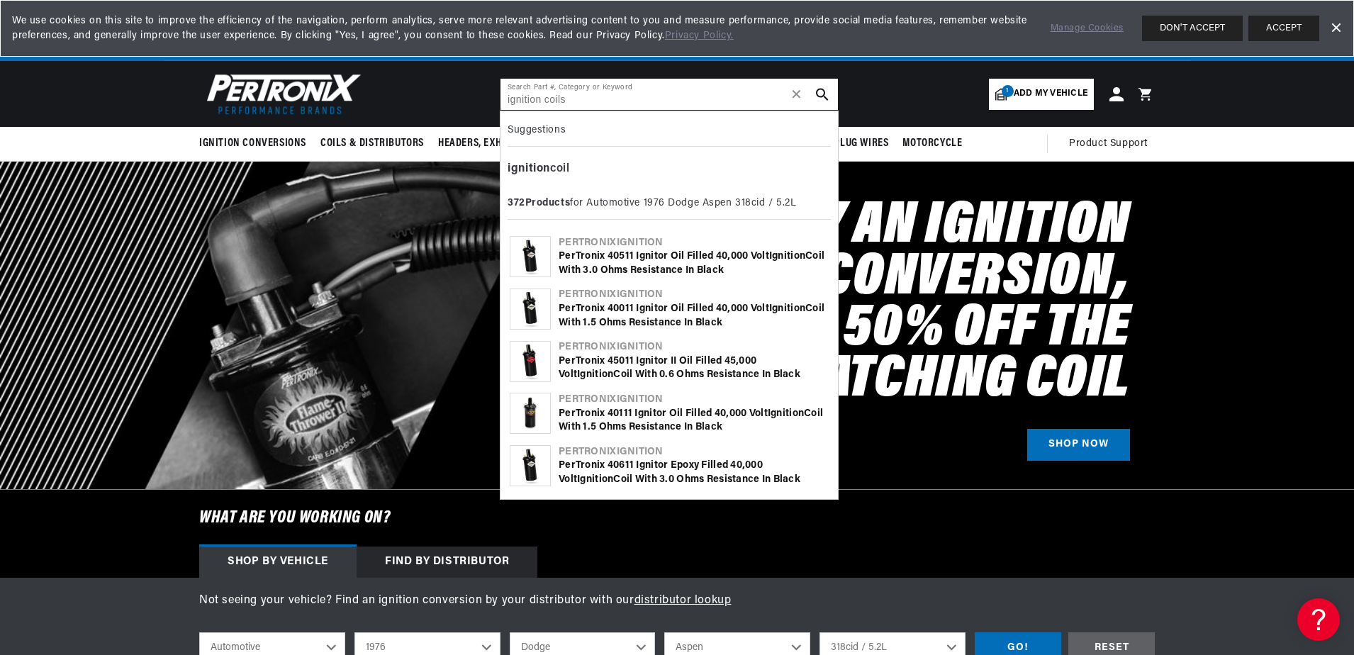
scroll to position [0, 885]
type input "ignition coils"
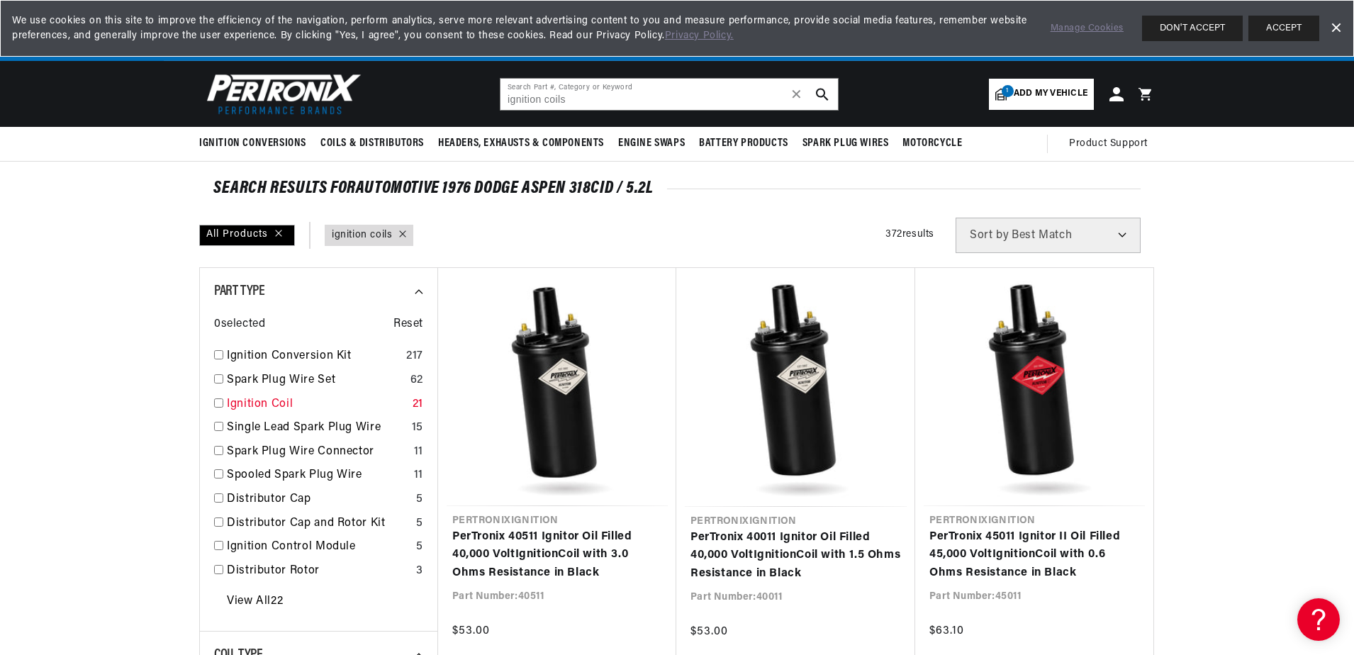
click at [245, 403] on link "Ignition Coil" at bounding box center [317, 404] width 180 height 18
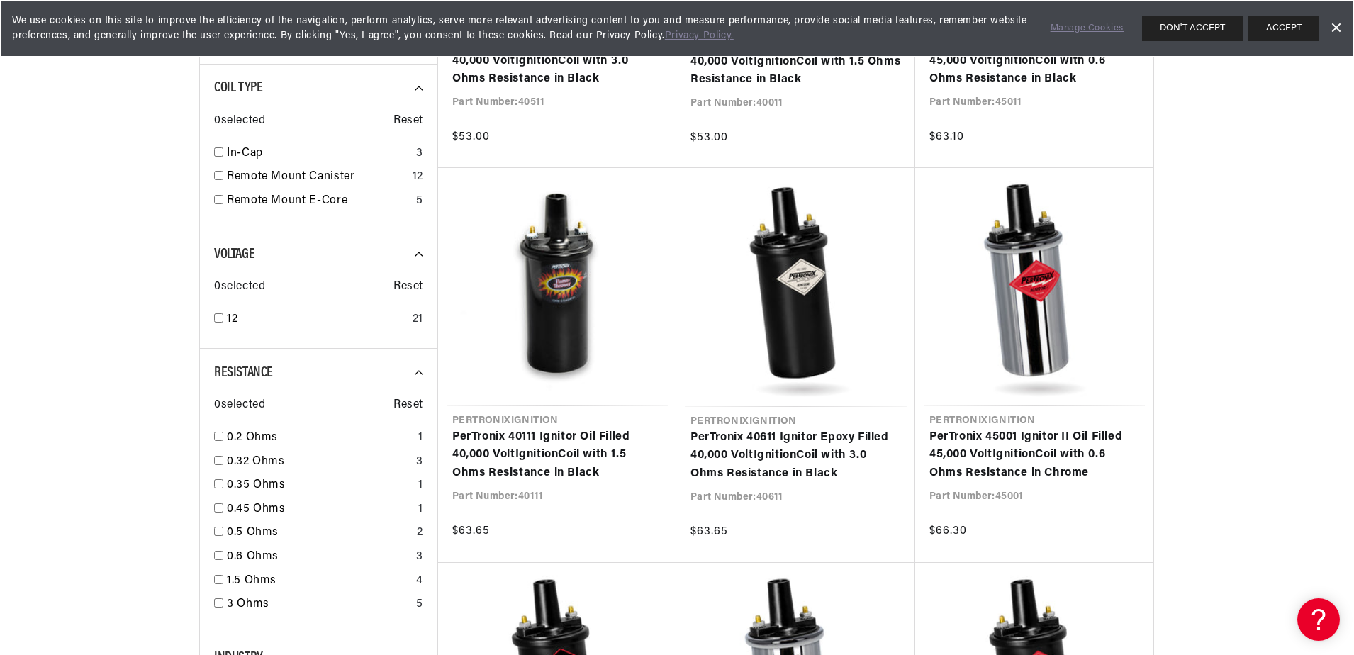
scroll to position [0, 1770]
click at [216, 580] on input "checkbox" at bounding box center [218, 579] width 9 height 9
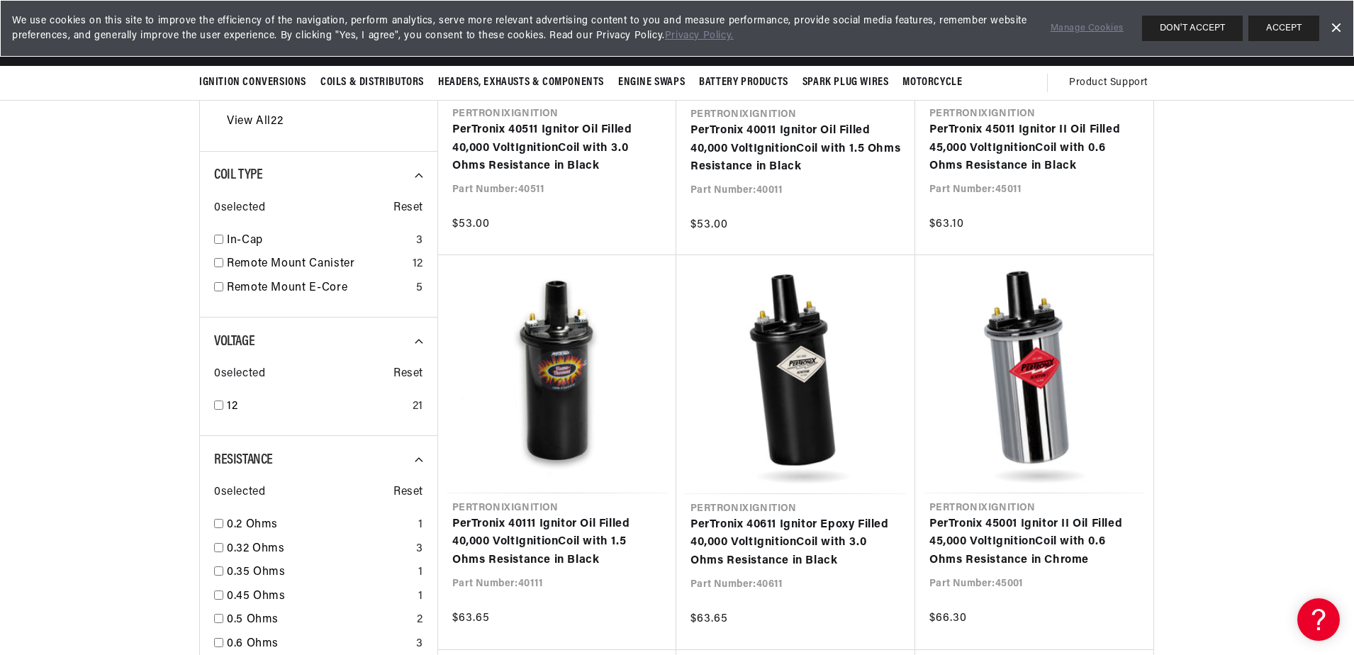
scroll to position [142, 0]
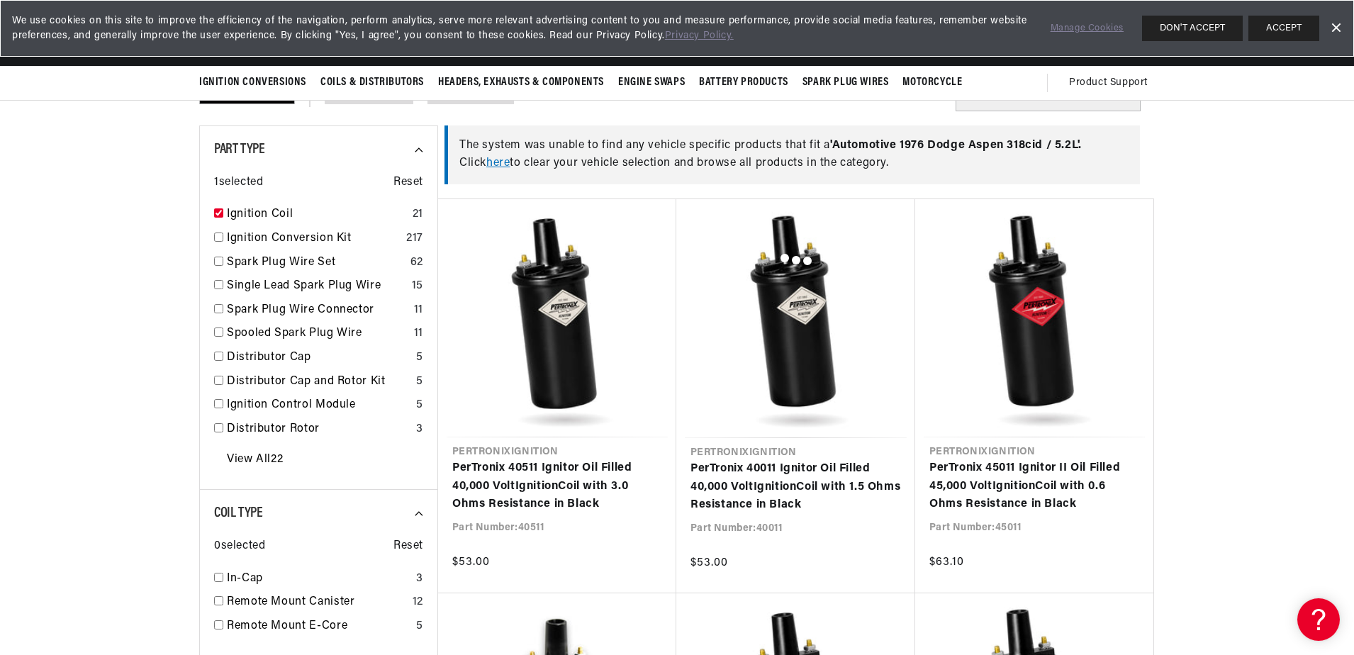
checkbox input "true"
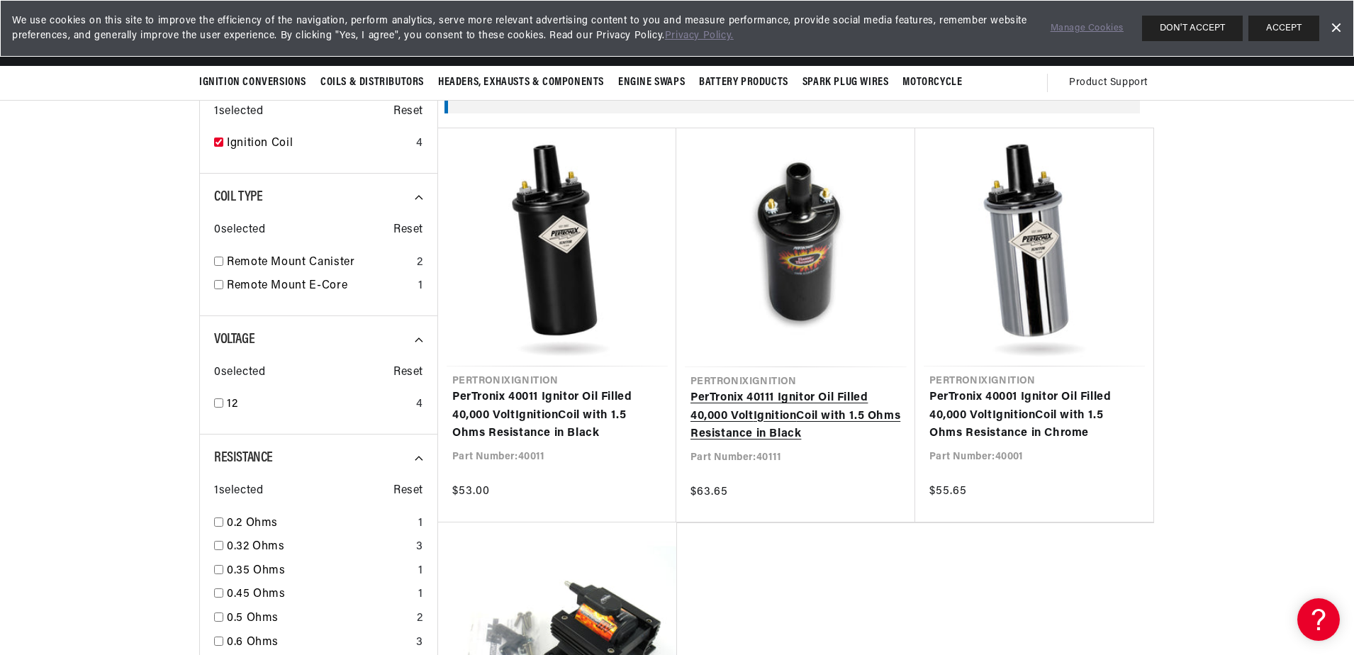
scroll to position [0, 885]
click at [805, 409] on link "PerTronix 40111 Ignitor Oil Filled 40,000 Volt Ignition Coil with 1.5 Ohms Resi…" at bounding box center [795, 416] width 210 height 55
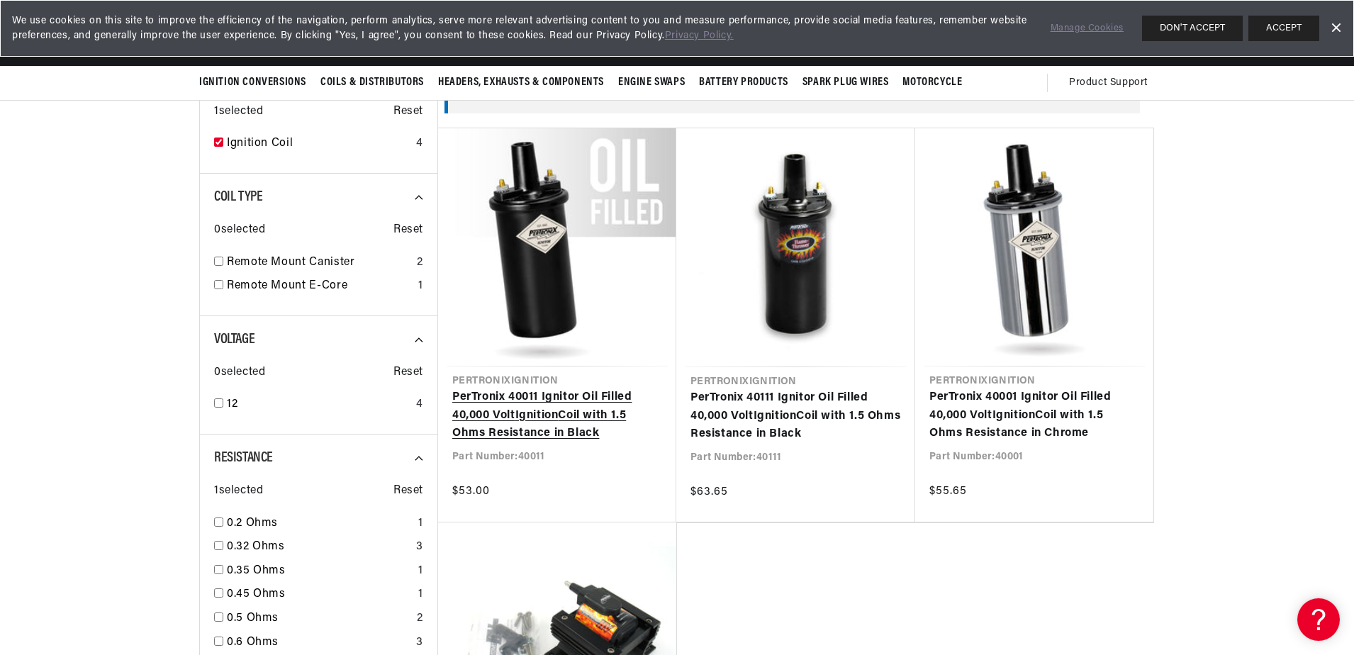
click at [588, 403] on link "PerTronix 40011 Ignitor Oil Filled 40,000 Volt Ignition Coil with 1.5 Ohms Resi…" at bounding box center [557, 415] width 210 height 55
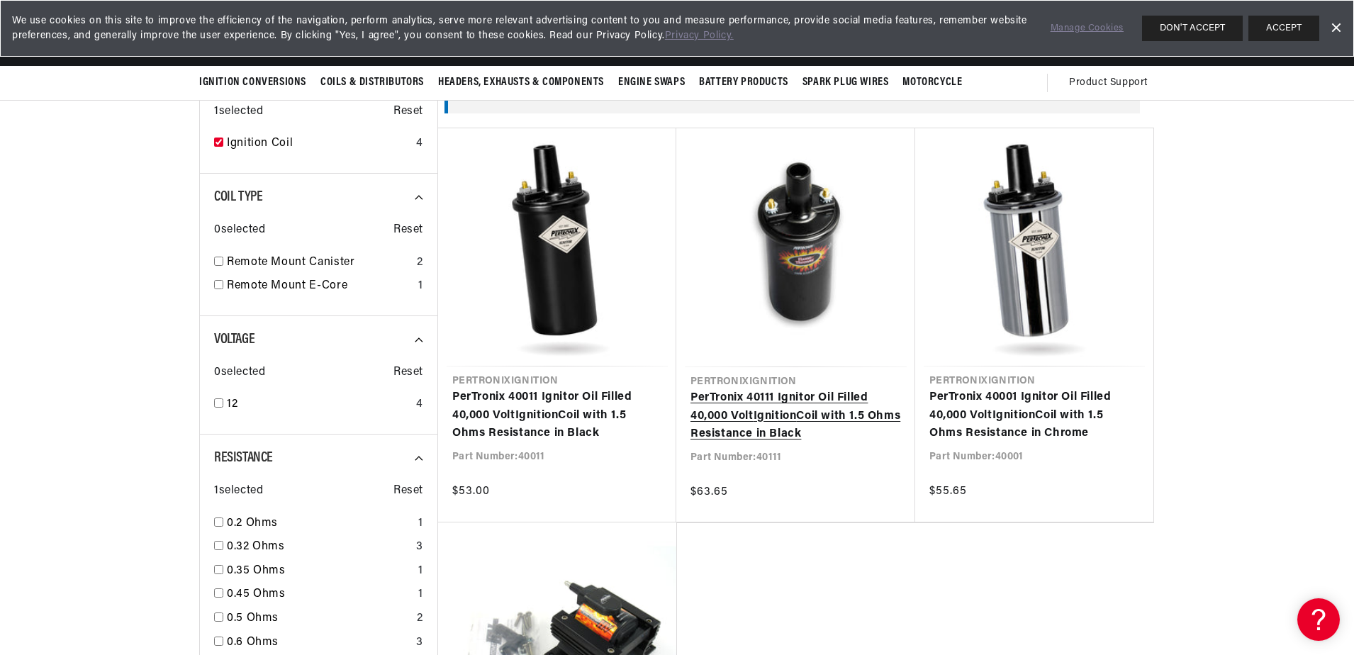
scroll to position [0, 1770]
click at [780, 429] on link "PerTronix 40111 Ignitor Oil Filled 40,000 Volt Ignition Coil with 1.5 Ohms Resi…" at bounding box center [795, 416] width 210 height 55
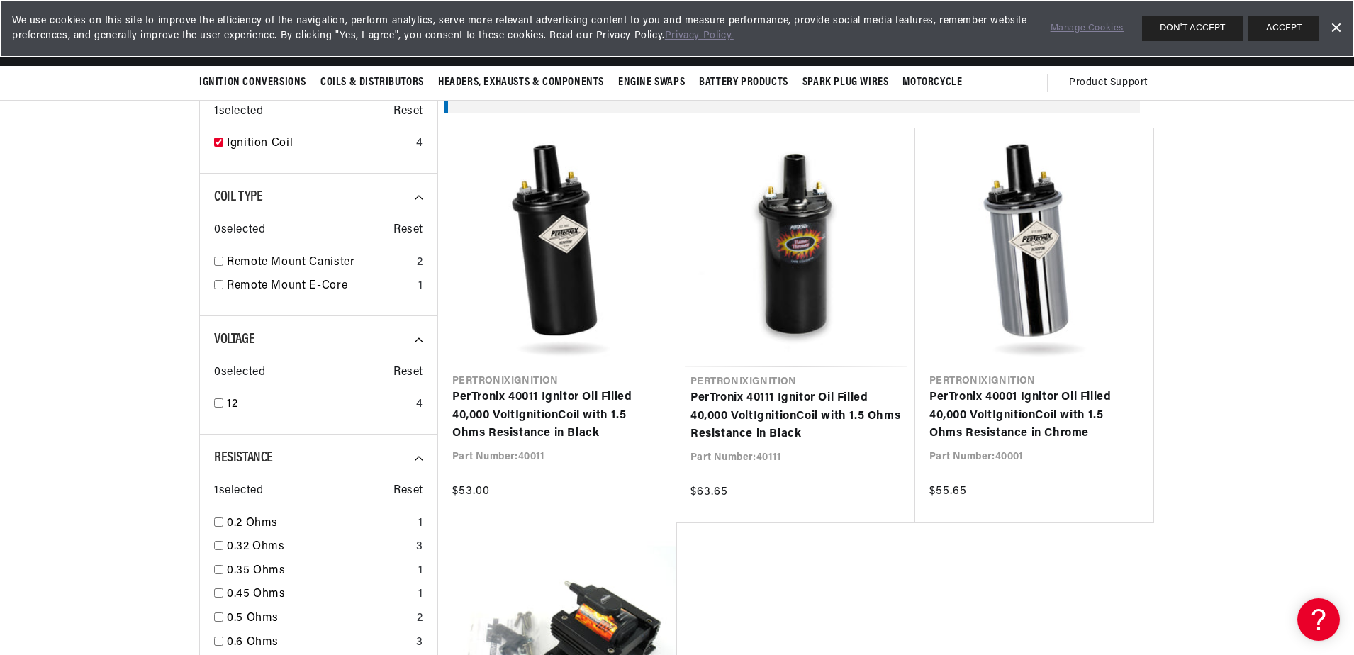
scroll to position [0, 885]
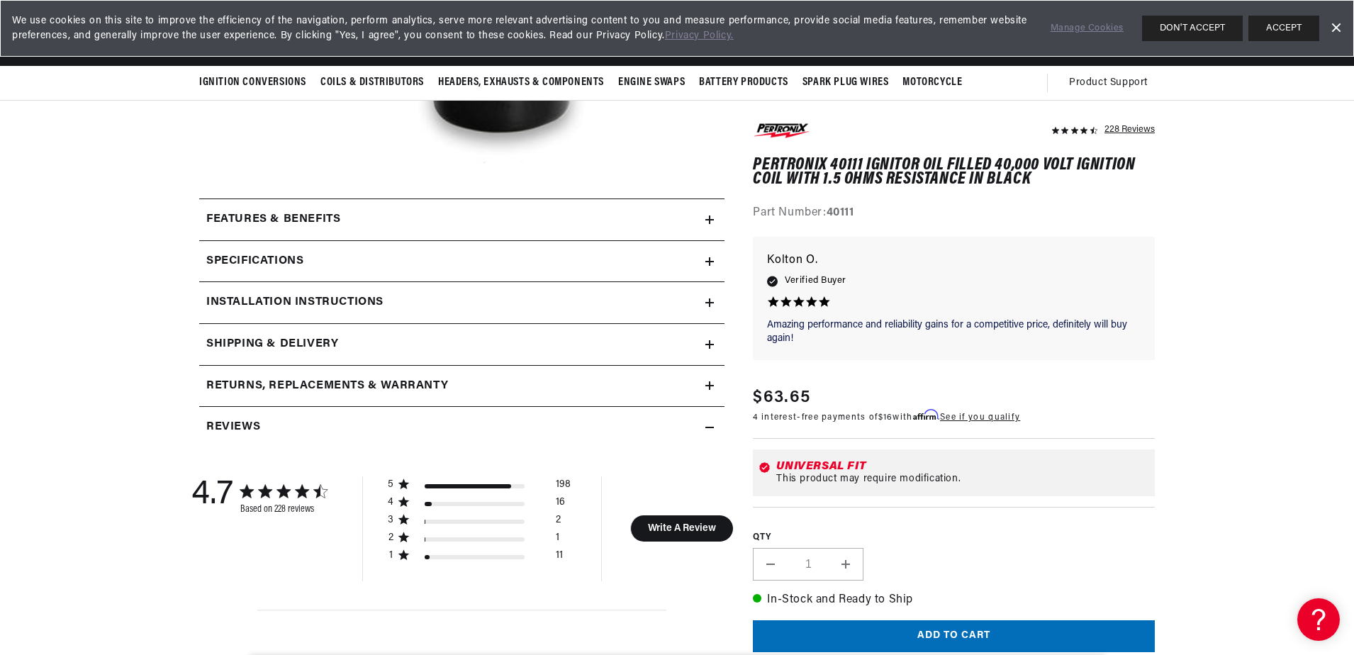
scroll to position [496, 0]
click at [710, 221] on icon at bounding box center [709, 221] width 9 height 0
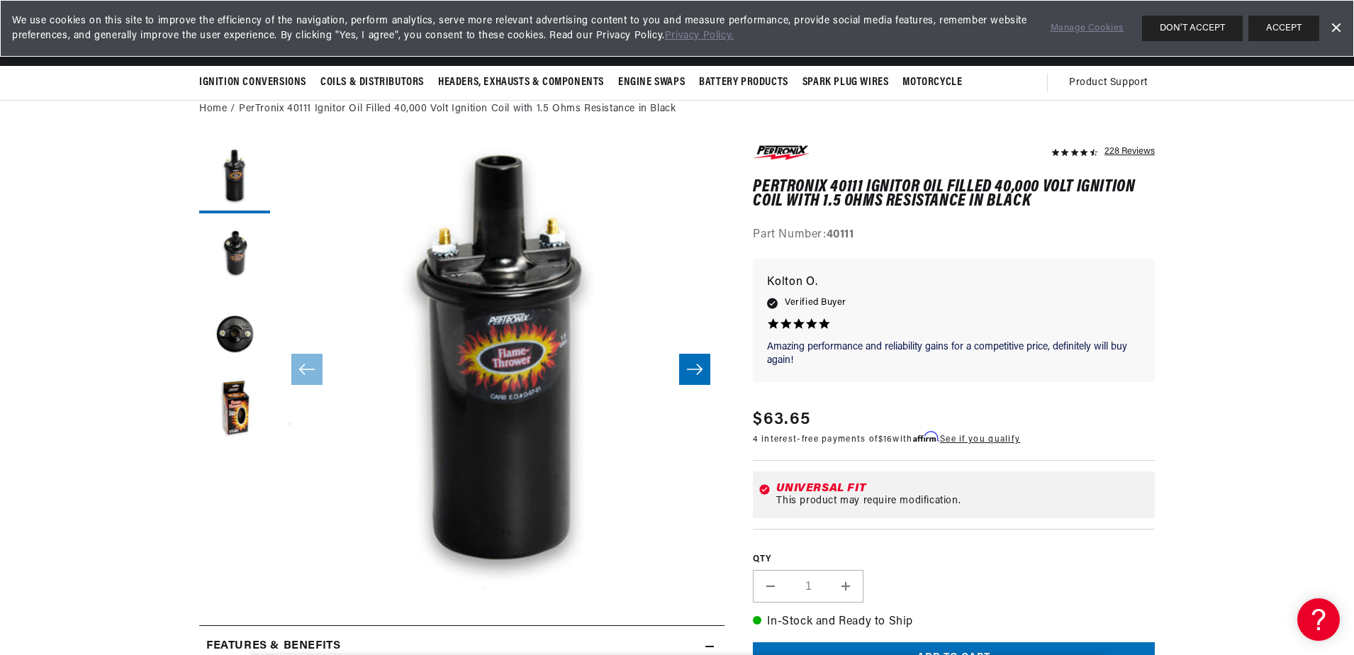
scroll to position [0, 1174]
